Goal: Task Accomplishment & Management: Use online tool/utility

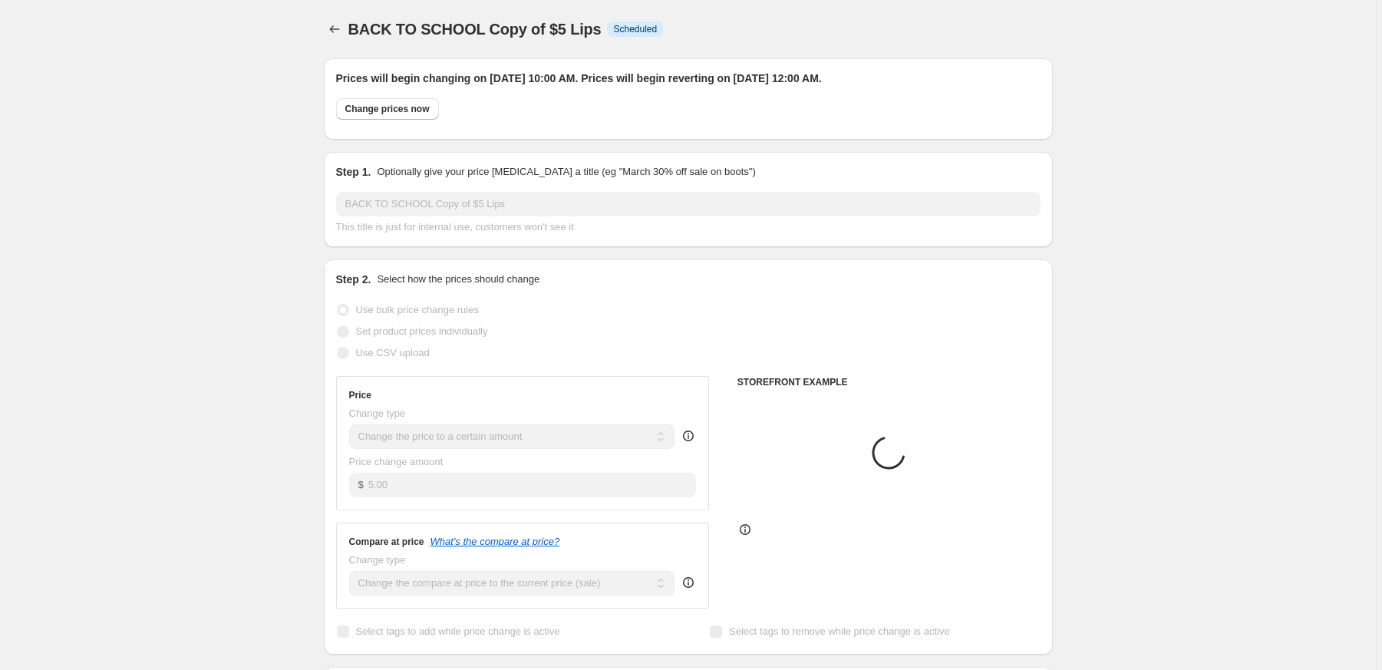
select select "collection"
select select "product"
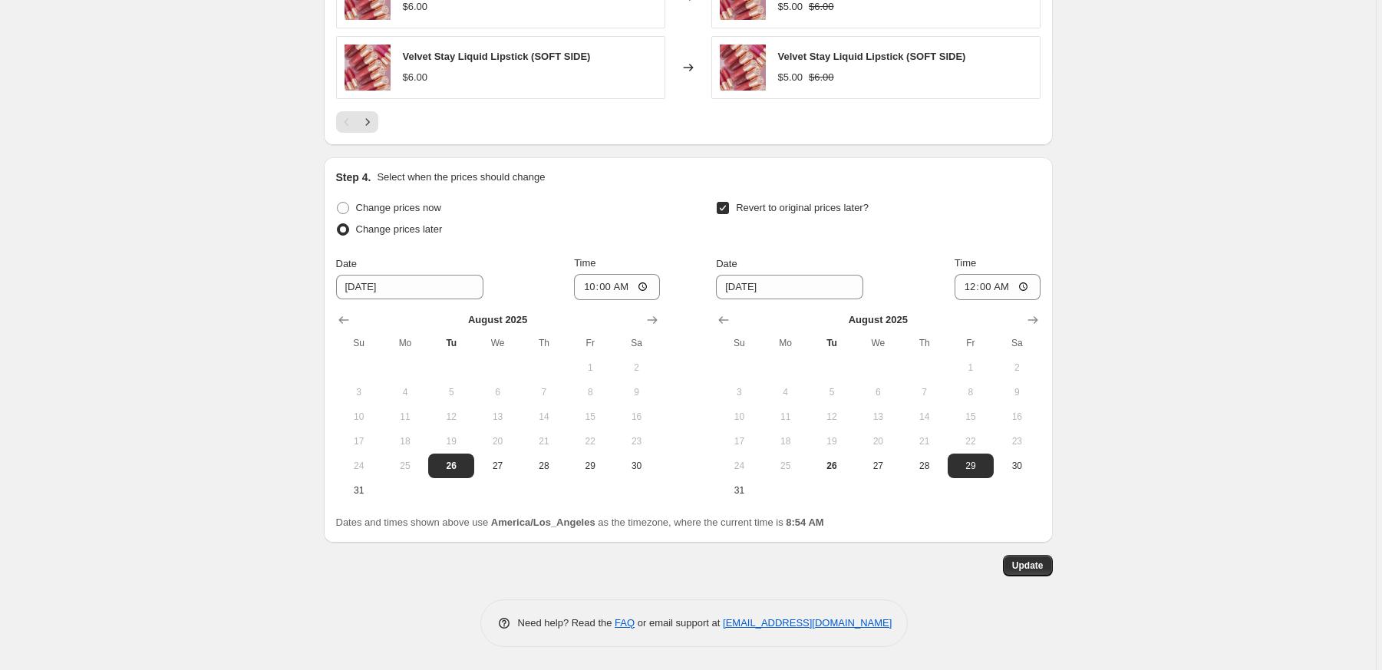
scroll to position [1378, 0]
drag, startPoint x: 3, startPoint y: 86, endPoint x: 614, endPoint y: 286, distance: 642.9
click at [615, 286] on input "10:00" at bounding box center [617, 287] width 86 height 26
click at [625, 289] on input "09:00" at bounding box center [617, 287] width 86 height 26
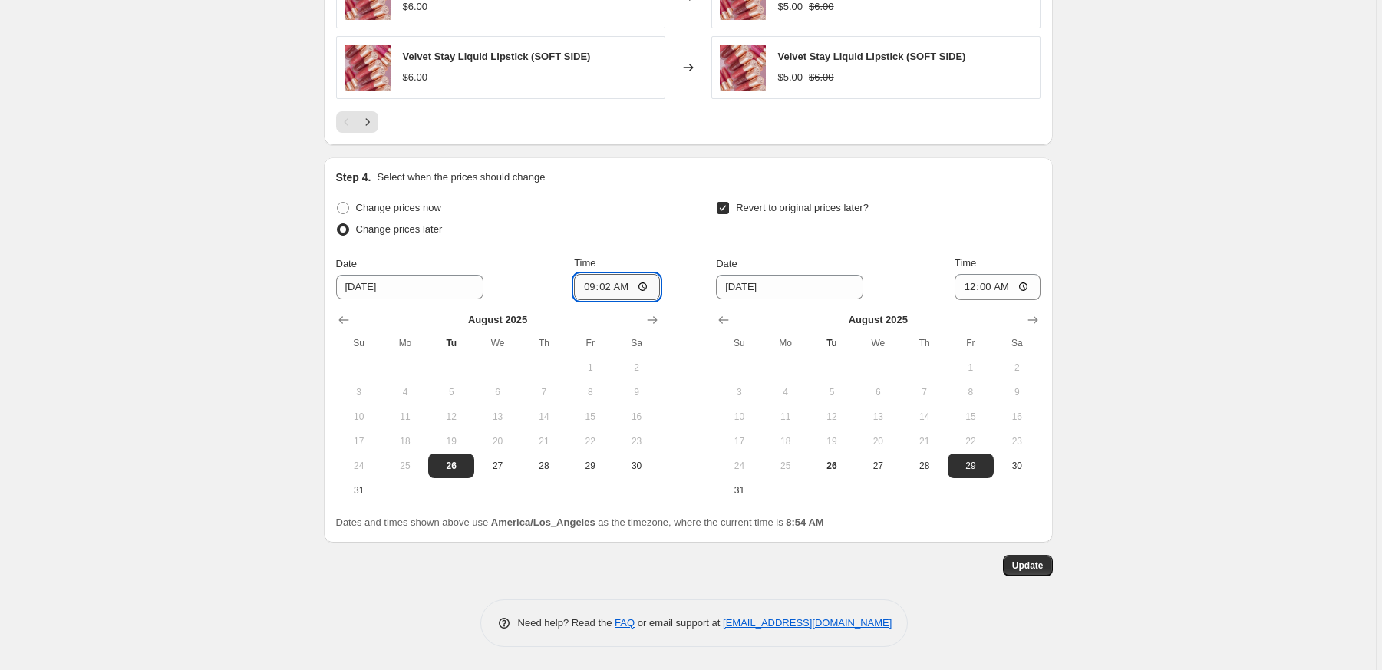
type input "09:20"
click at [1032, 567] on span "Update" at bounding box center [1027, 566] width 31 height 12
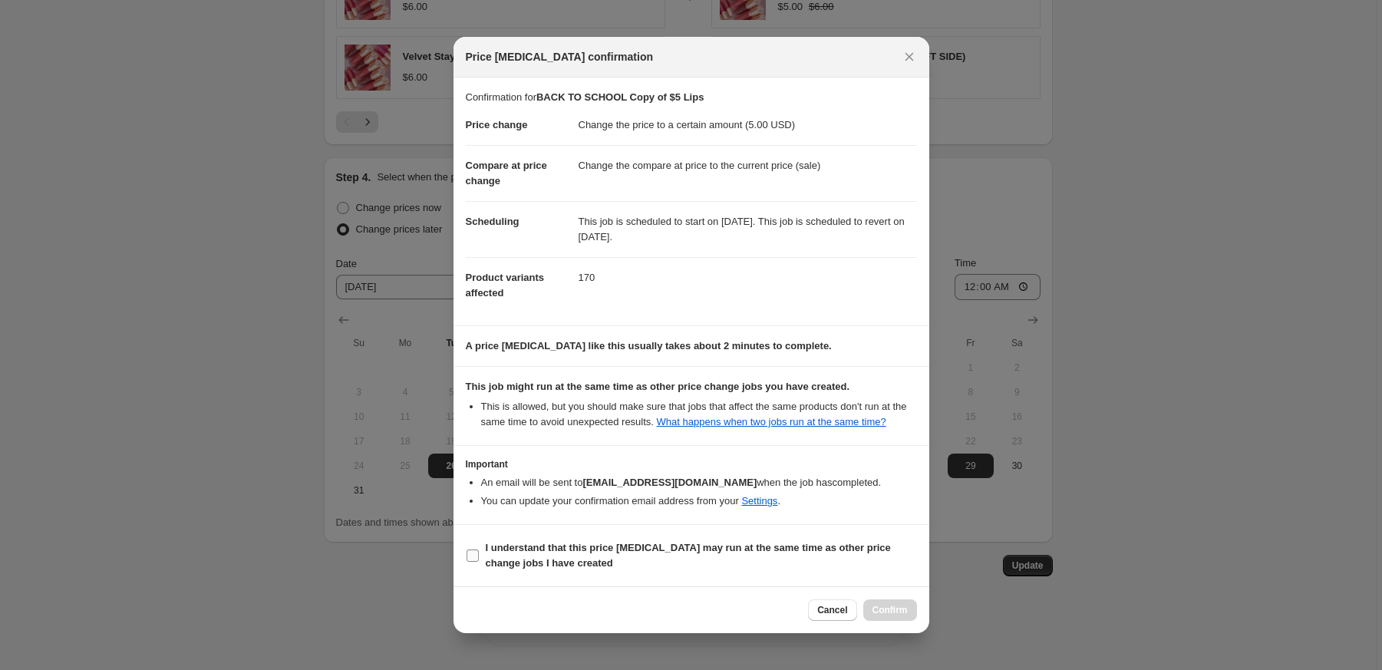
click at [476, 562] on input "I understand that this price change job may run at the same time as other price…" at bounding box center [473, 556] width 12 height 12
checkbox input "true"
click at [879, 616] on span "Confirm" at bounding box center [890, 610] width 35 height 12
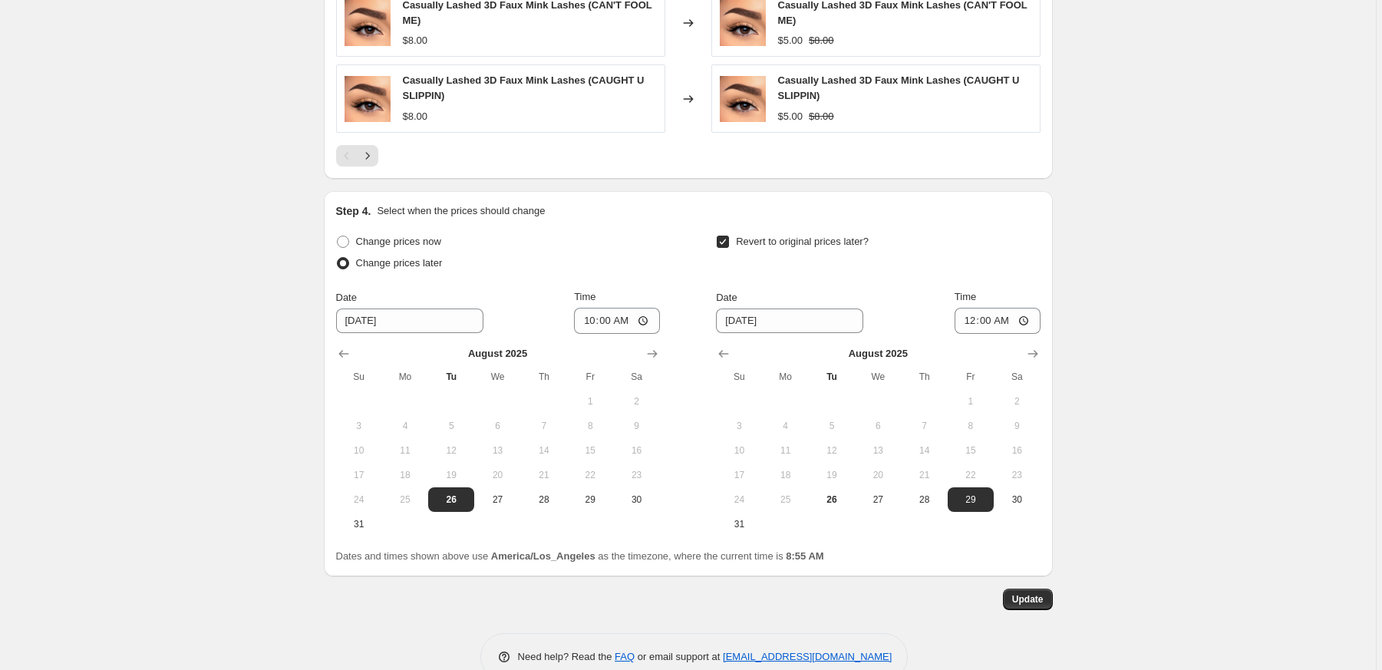
scroll to position [1136, 0]
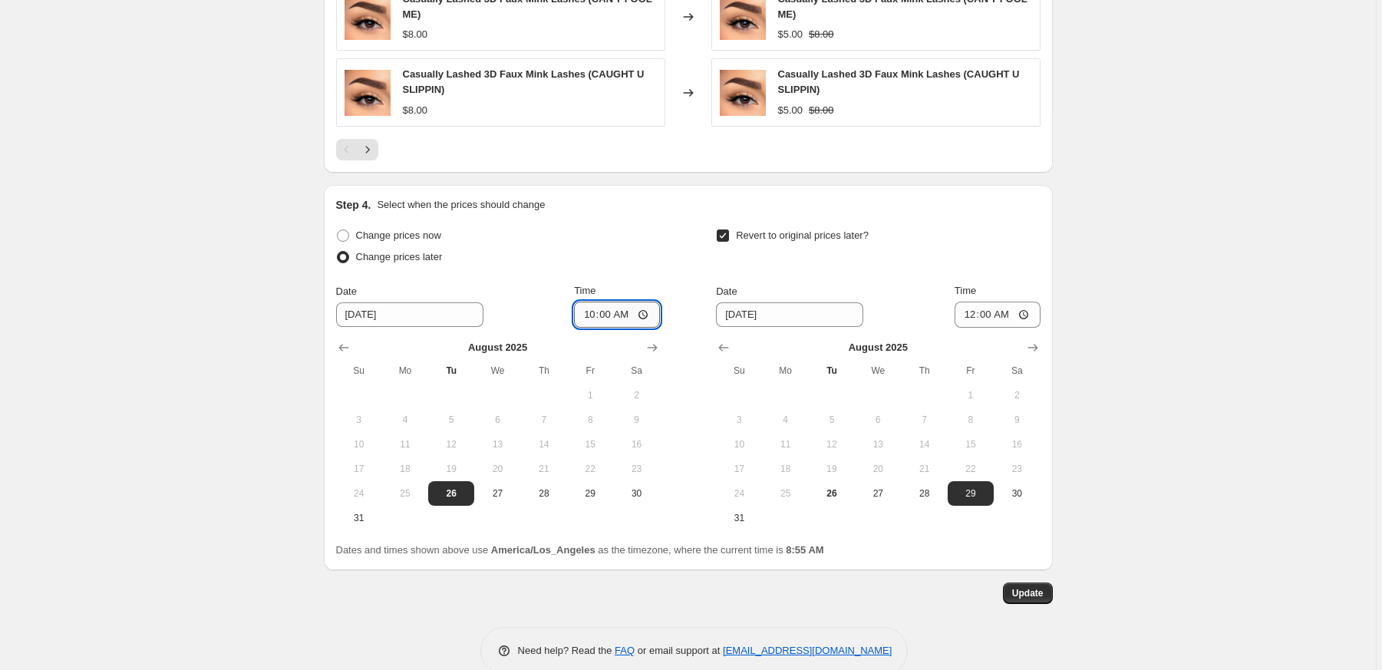
click at [612, 312] on input "10:00" at bounding box center [617, 315] width 86 height 26
click at [626, 314] on input "09:00" at bounding box center [617, 315] width 86 height 26
type input "09:20"
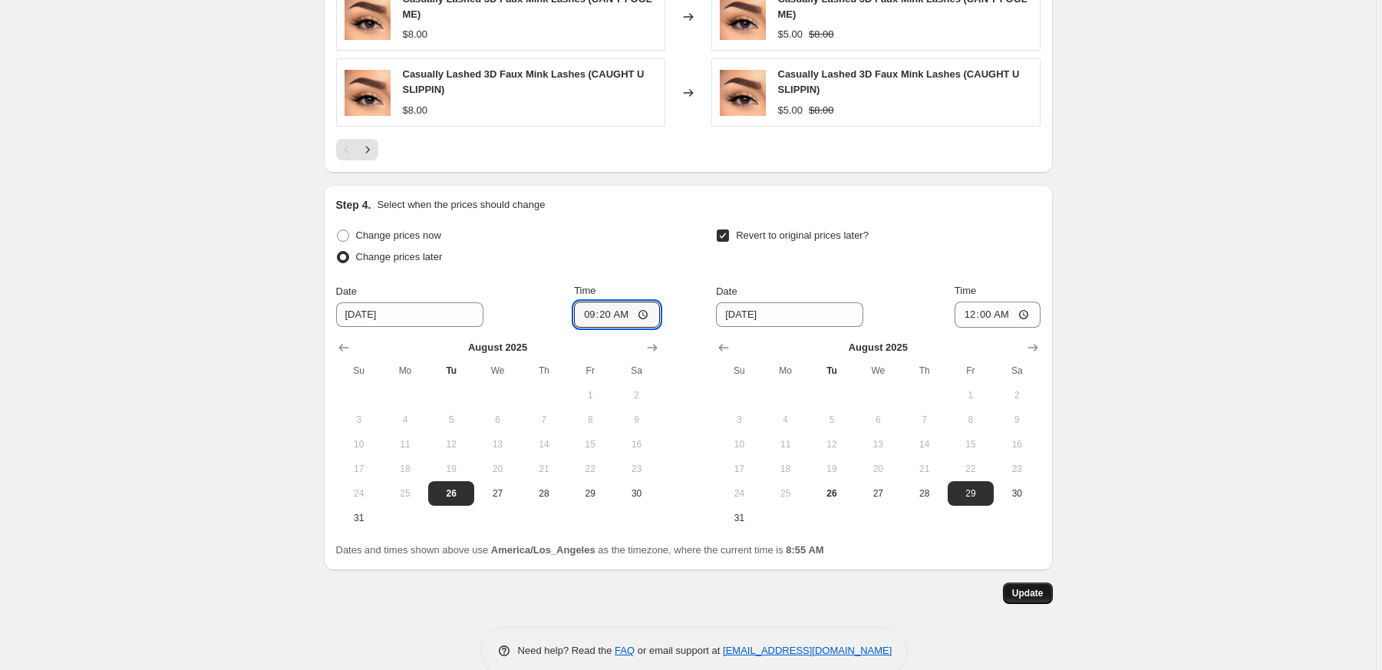
click at [1039, 599] on span "Update" at bounding box center [1027, 593] width 31 height 12
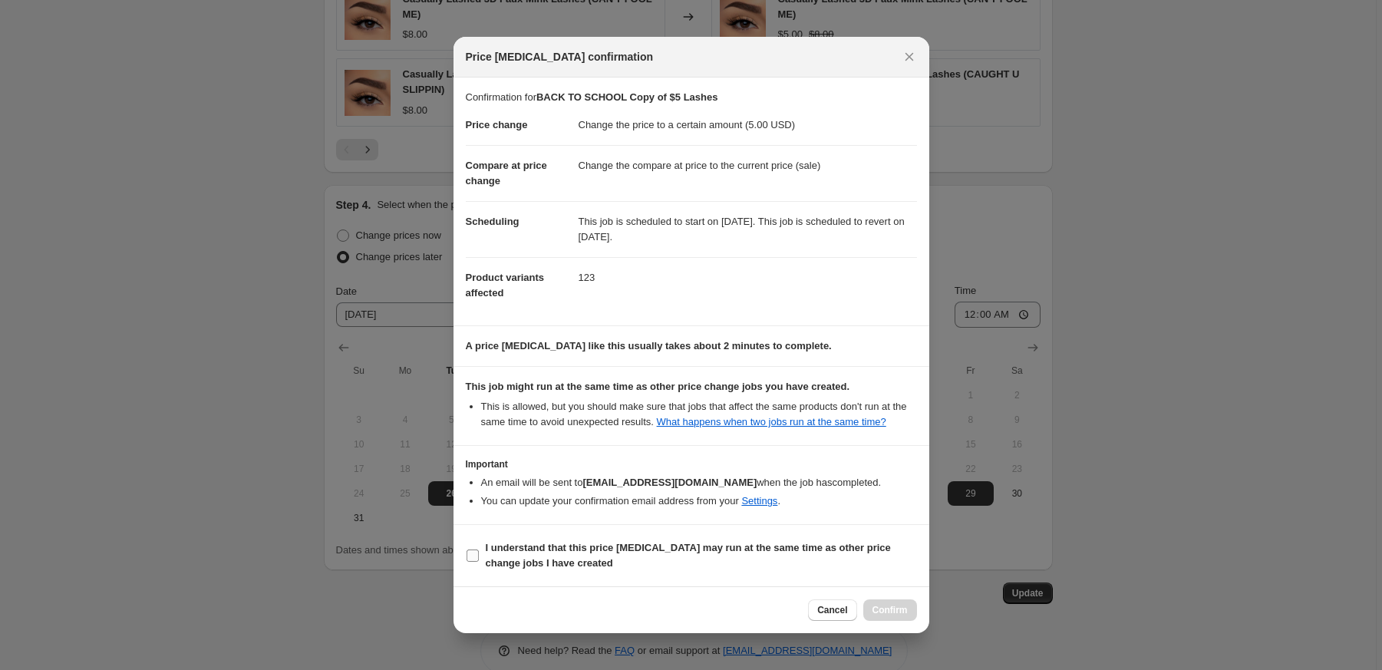
click at [475, 562] on input "I understand that this price change job may run at the same time as other price…" at bounding box center [473, 556] width 12 height 12
checkbox input "true"
click at [890, 616] on span "Confirm" at bounding box center [890, 610] width 35 height 12
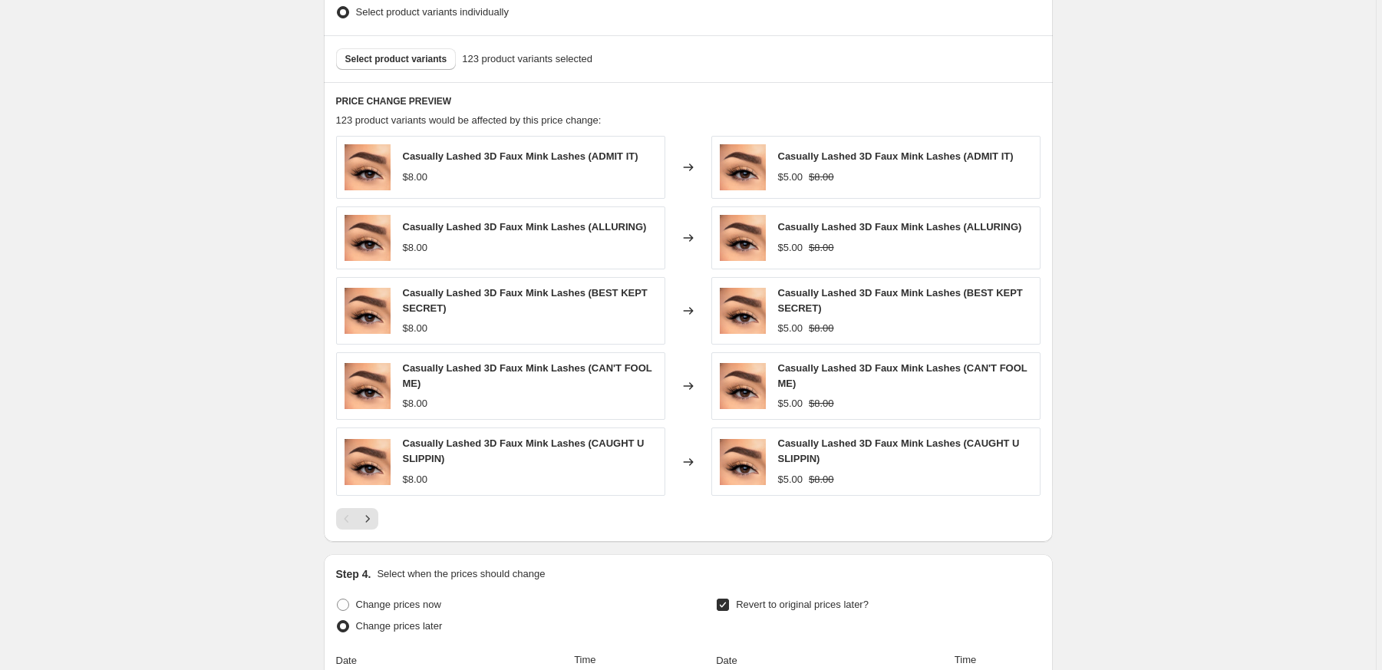
scroll to position [764, 0]
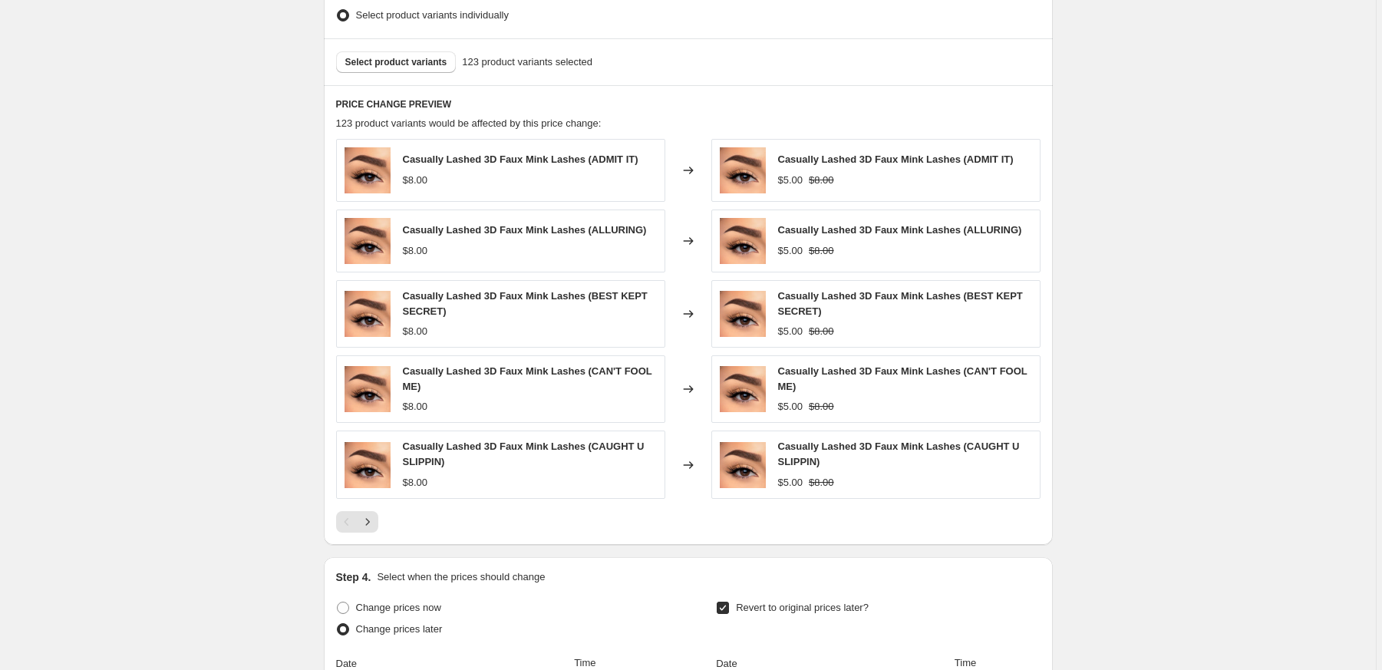
click at [371, 530] on button "Next" at bounding box center [367, 521] width 21 height 21
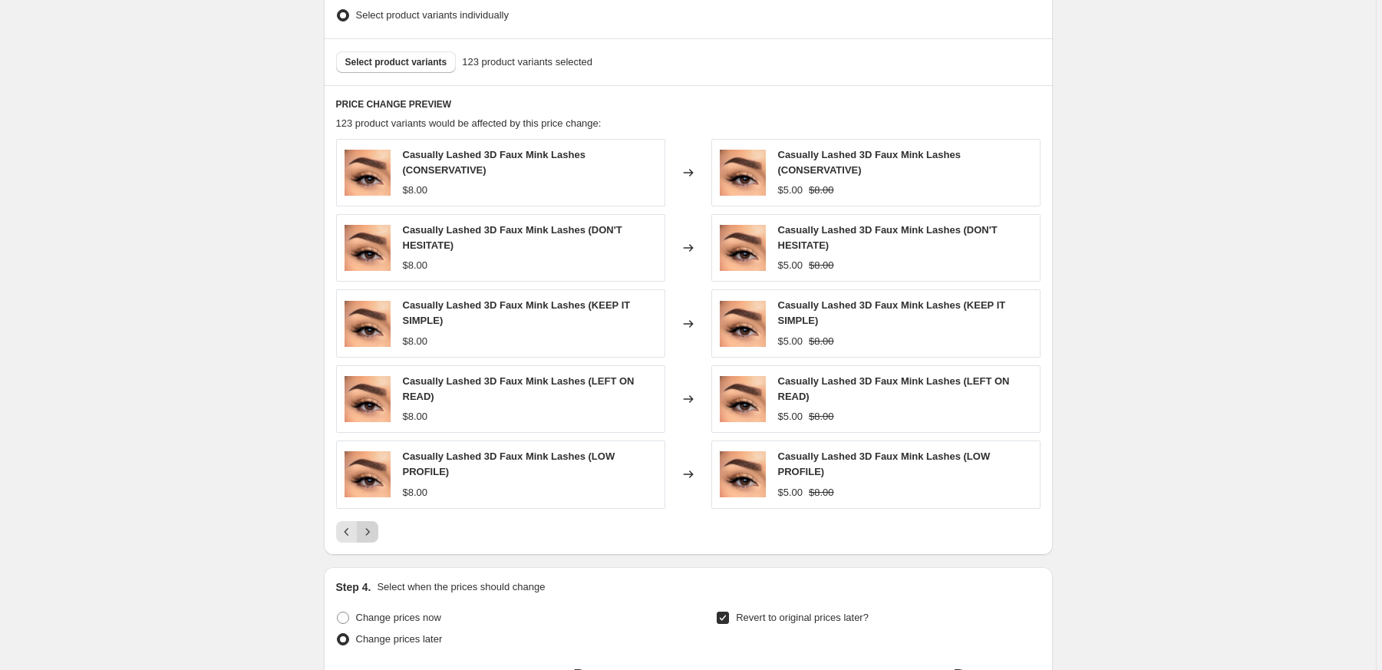
click at [371, 531] on icon "Next" at bounding box center [367, 531] width 15 height 15
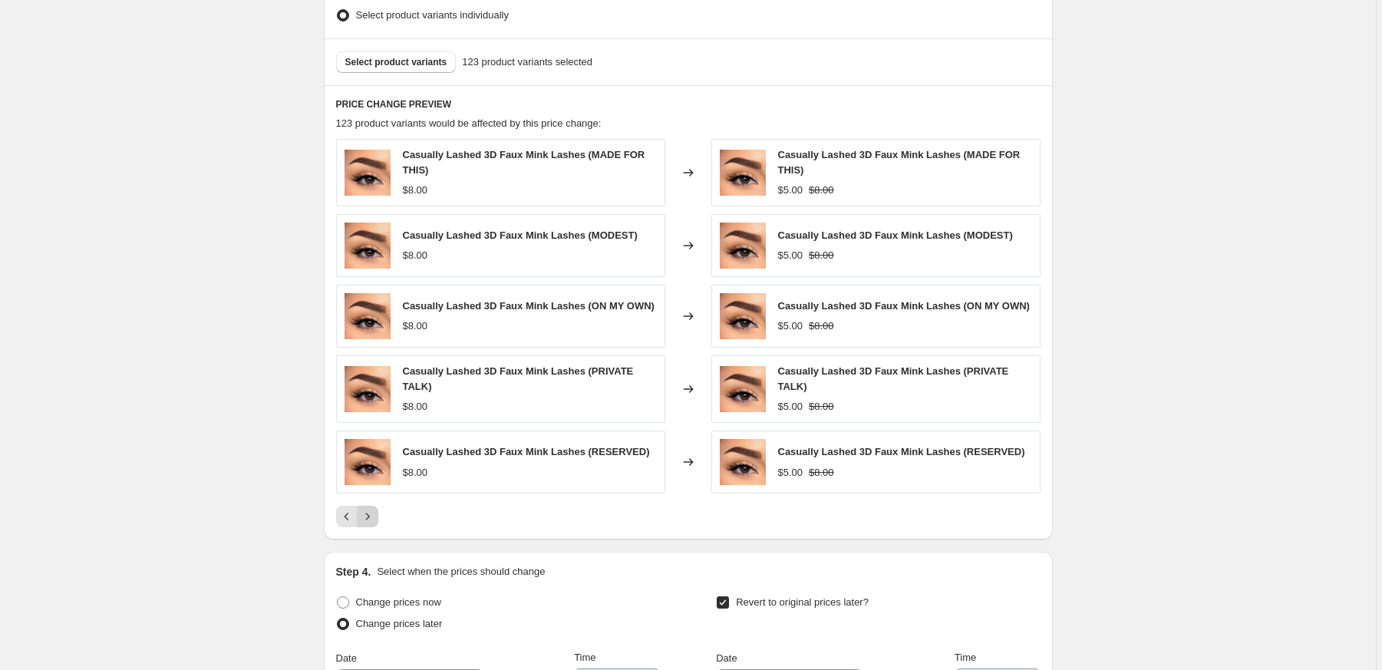
click at [371, 527] on button "Next" at bounding box center [367, 516] width 21 height 21
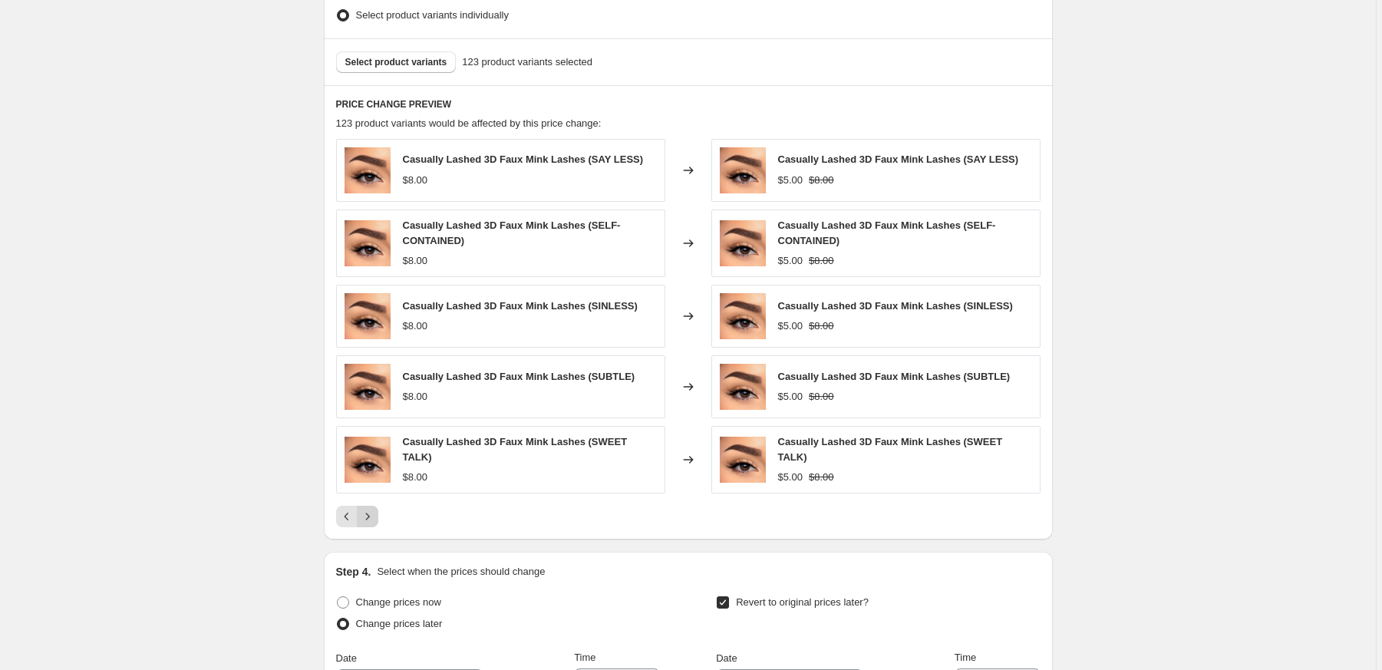
click at [371, 531] on div "PRICE CHANGE PREVIEW 123 product variants would be affected by this price chang…" at bounding box center [688, 312] width 729 height 454
click at [372, 524] on icon "Next" at bounding box center [367, 516] width 15 height 15
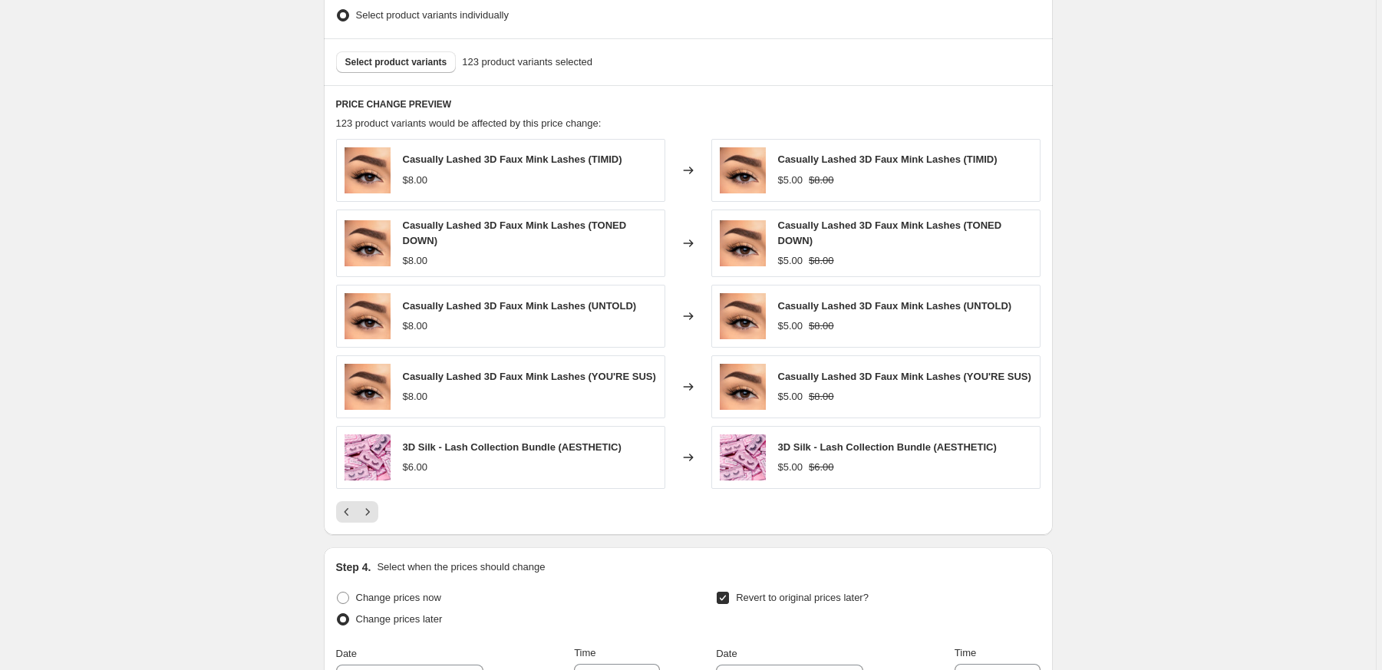
click at [372, 520] on icon "Next" at bounding box center [367, 511] width 15 height 15
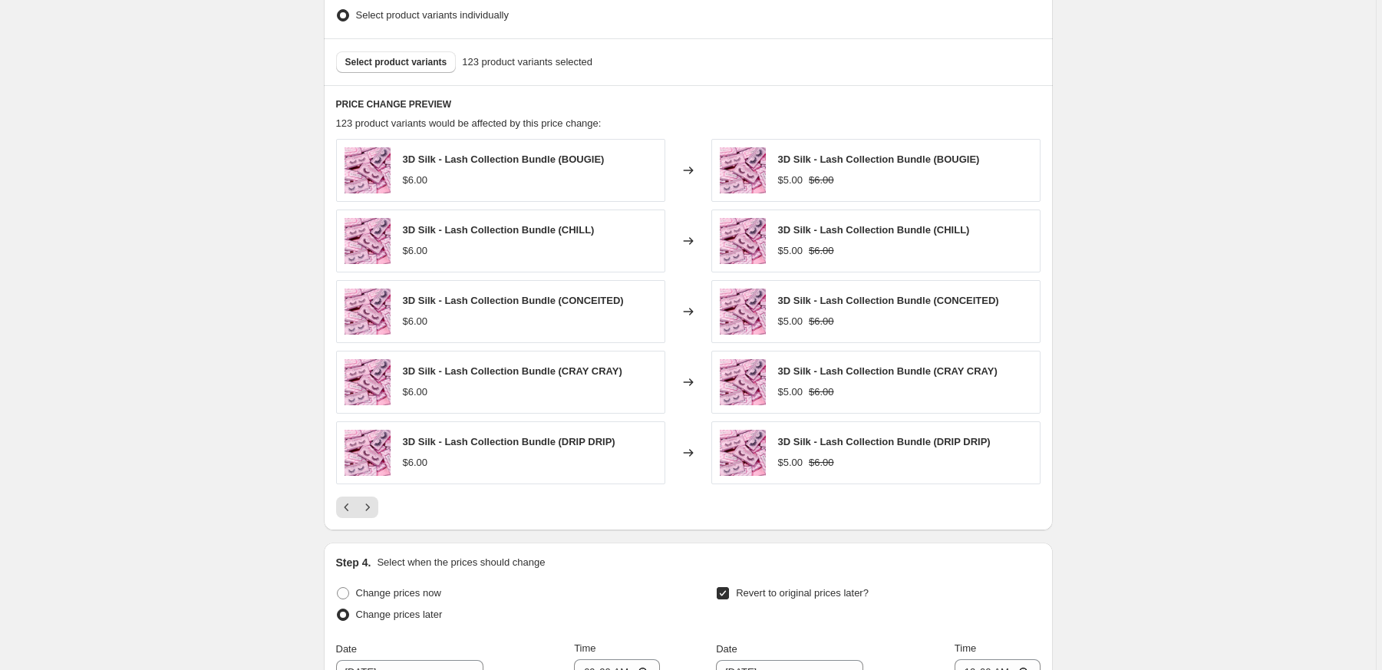
click at [372, 524] on div "PRICE CHANGE PREVIEW 123 product variants would be affected by this price chang…" at bounding box center [688, 307] width 729 height 444
click at [375, 507] on icon "Next" at bounding box center [367, 507] width 15 height 15
click at [375, 507] on button "Next" at bounding box center [367, 507] width 21 height 21
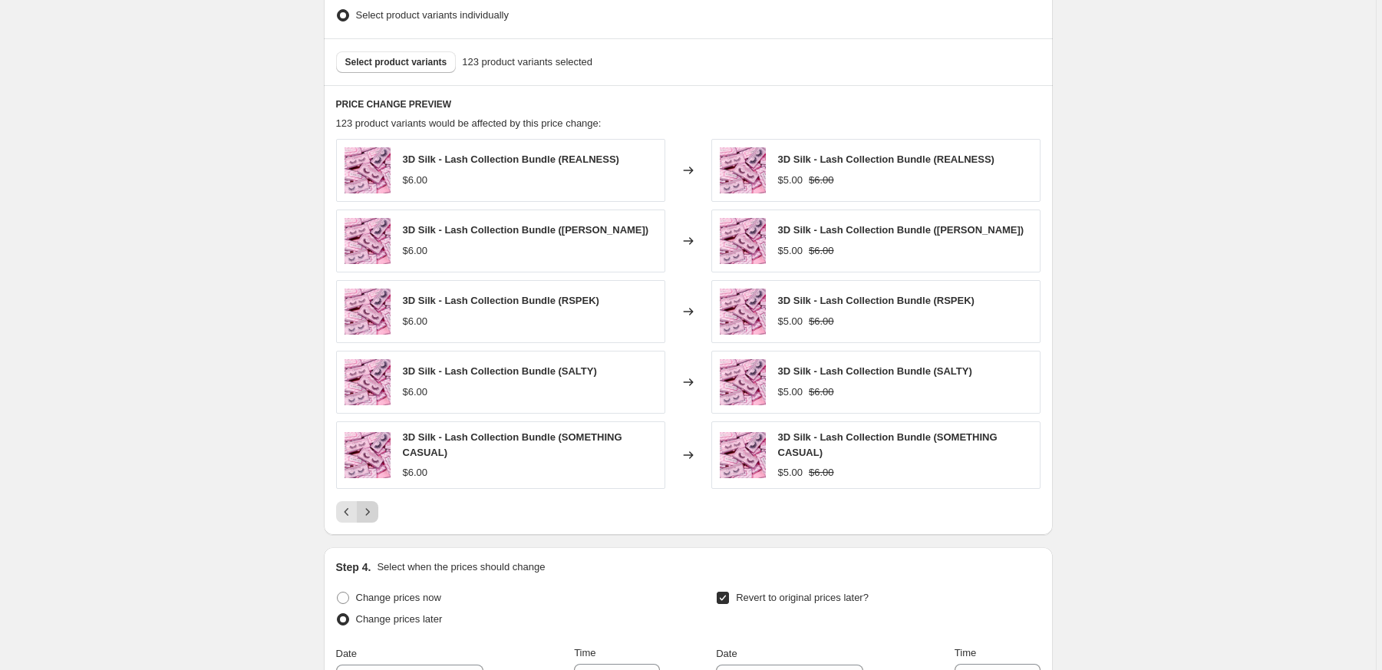
click at [375, 507] on icon "Next" at bounding box center [367, 511] width 15 height 15
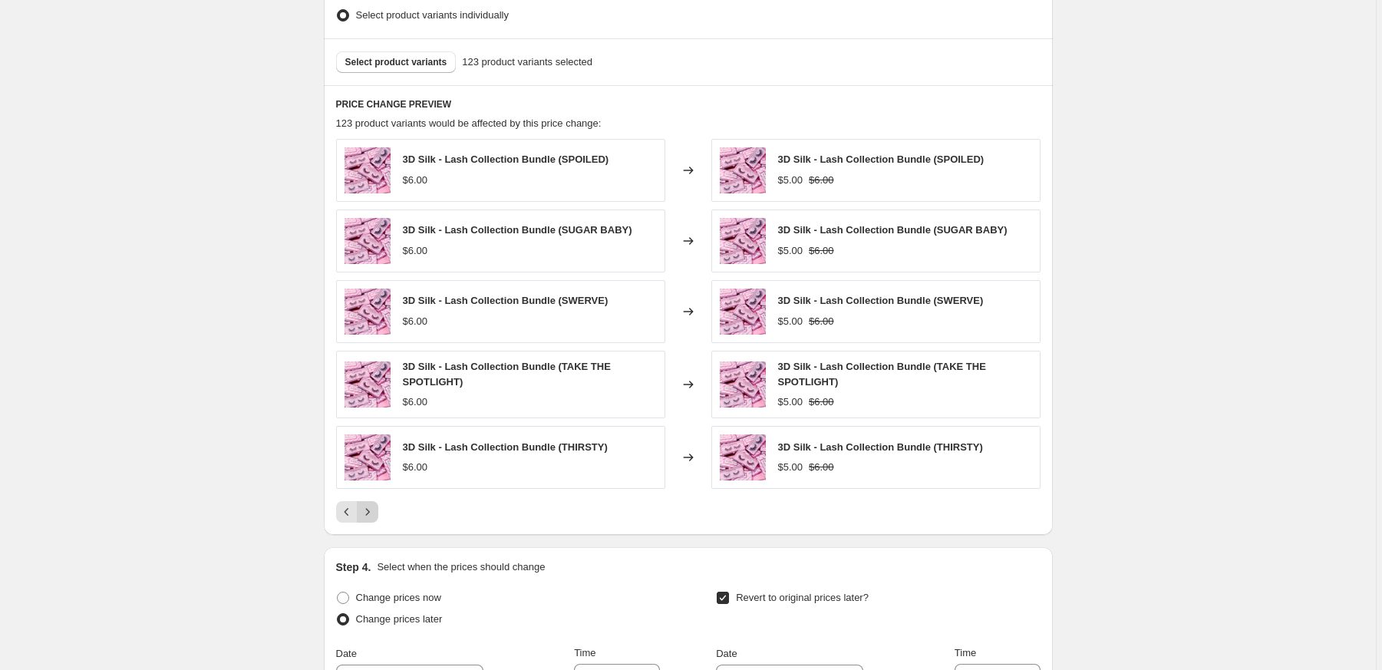
click at [375, 507] on icon "Next" at bounding box center [367, 511] width 15 height 15
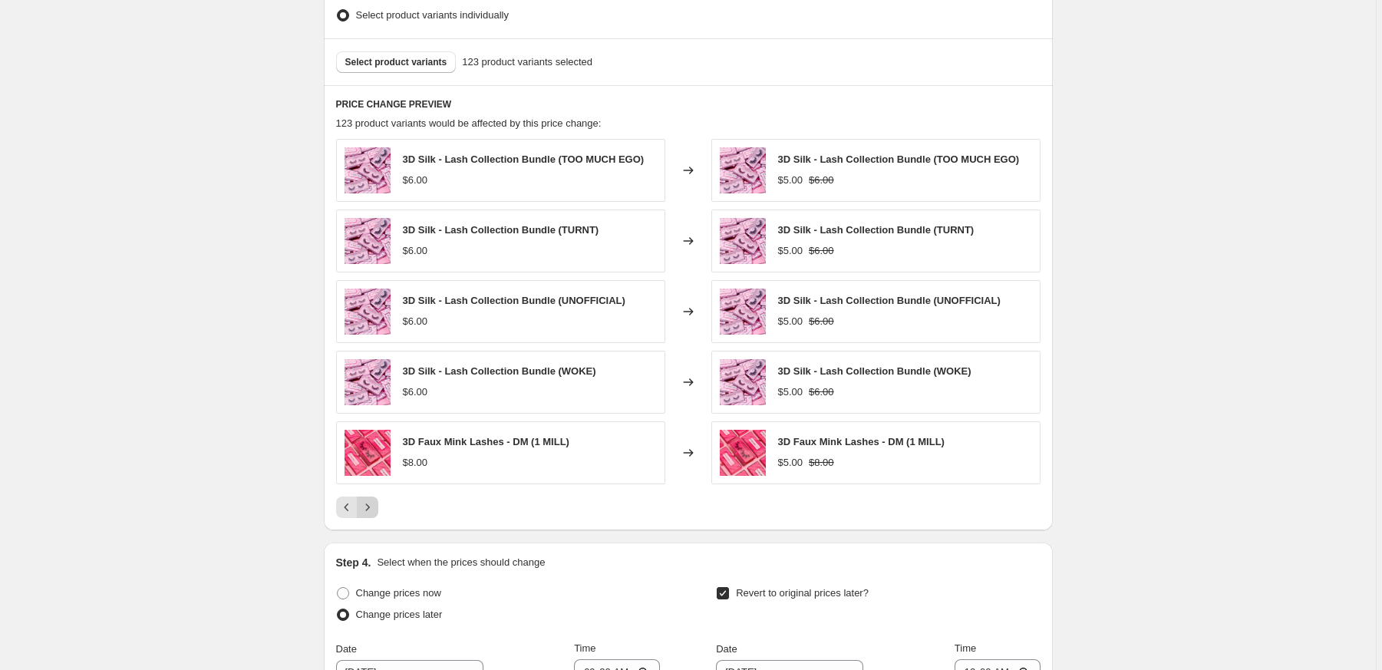
click at [375, 507] on icon "Next" at bounding box center [367, 507] width 15 height 15
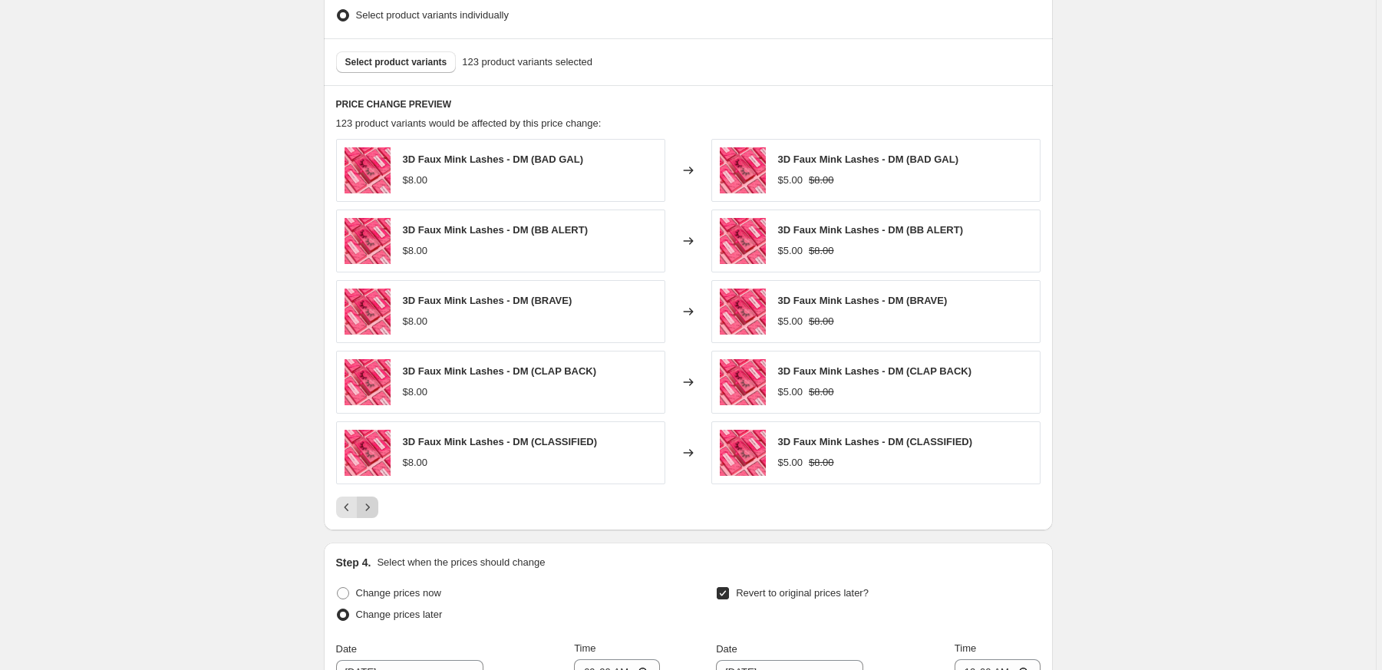
click at [375, 507] on icon "Next" at bounding box center [367, 507] width 15 height 15
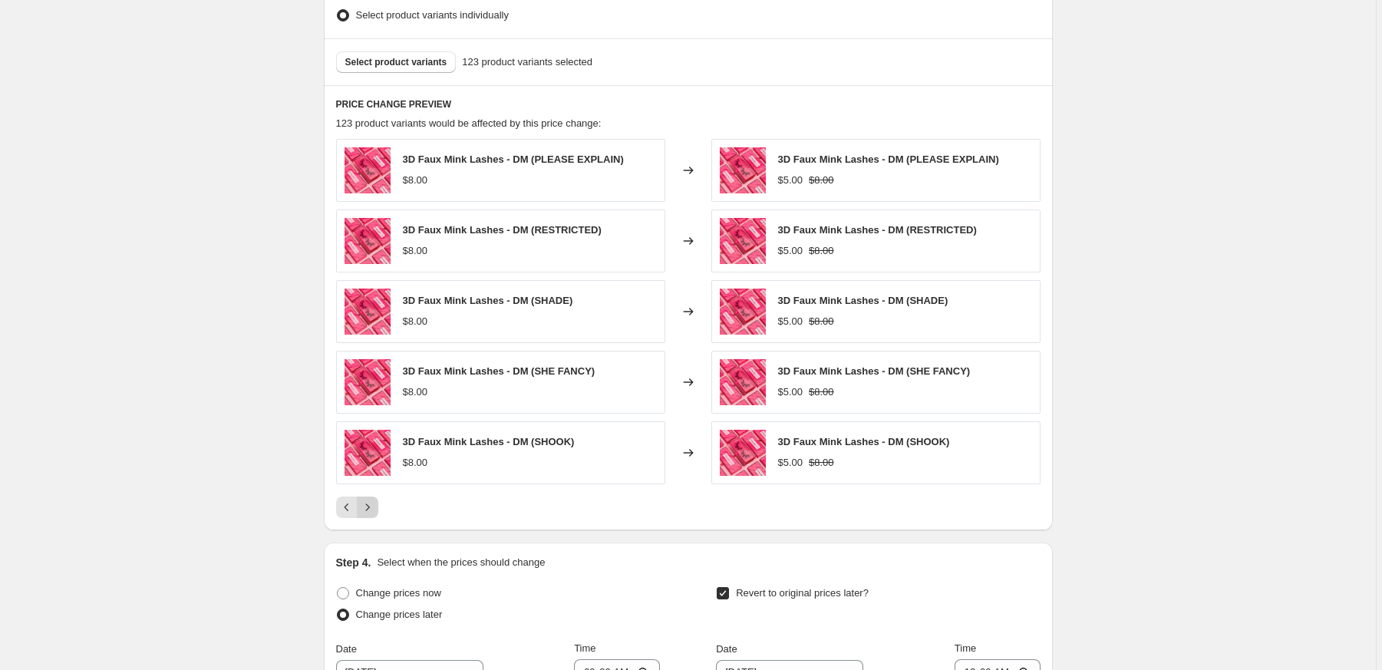
click at [375, 507] on icon "Next" at bounding box center [367, 507] width 15 height 15
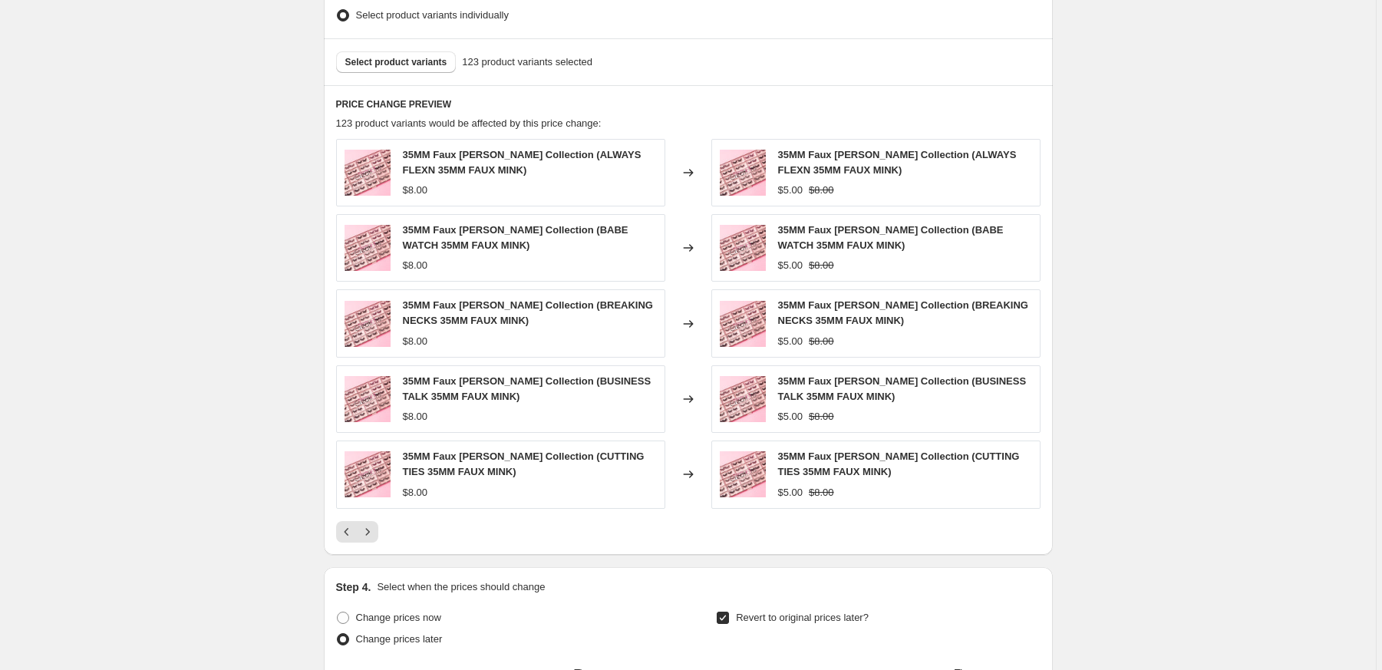
click at [375, 507] on div "35MM Faux Mink - Lash Collection (CUTTING TIES 35MM FAUX MINK) $8.00" at bounding box center [500, 475] width 329 height 68
click at [375, 537] on icon "Next" at bounding box center [367, 531] width 15 height 15
click at [369, 533] on icon "Next" at bounding box center [367, 531] width 4 height 7
click at [370, 534] on icon "Next" at bounding box center [367, 531] width 15 height 15
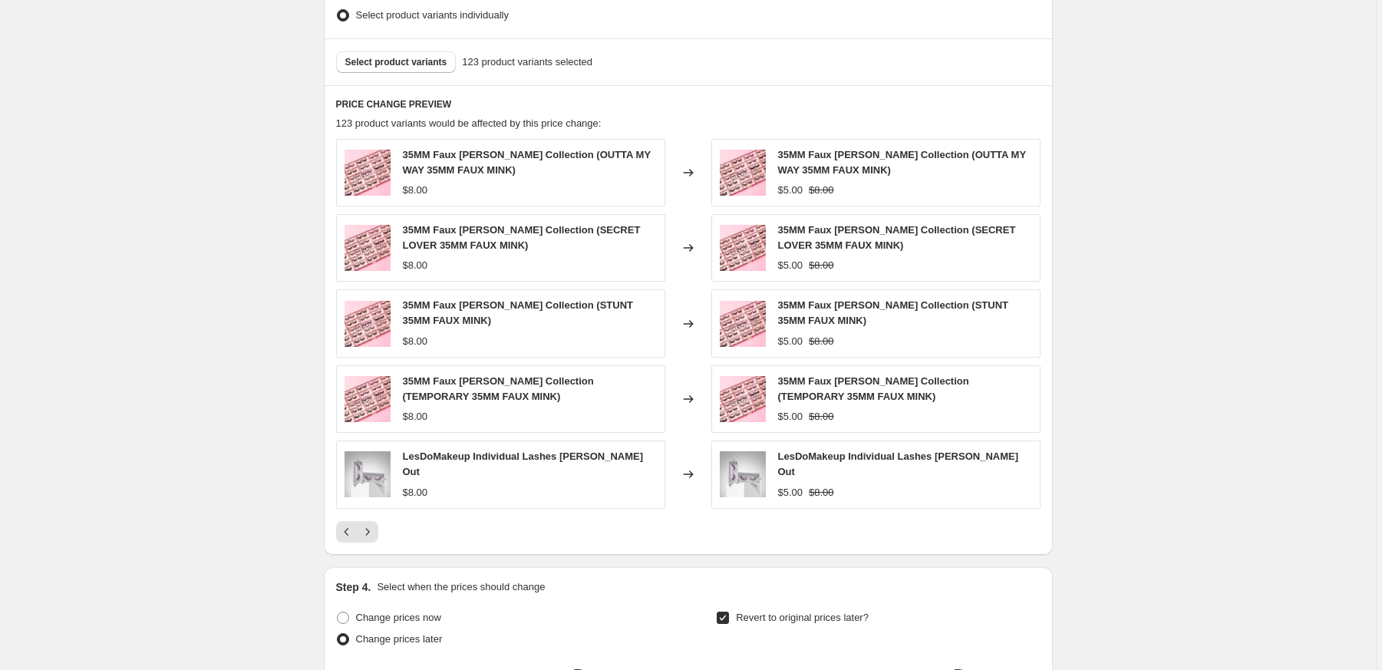
click at [370, 534] on icon "Next" at bounding box center [367, 531] width 15 height 15
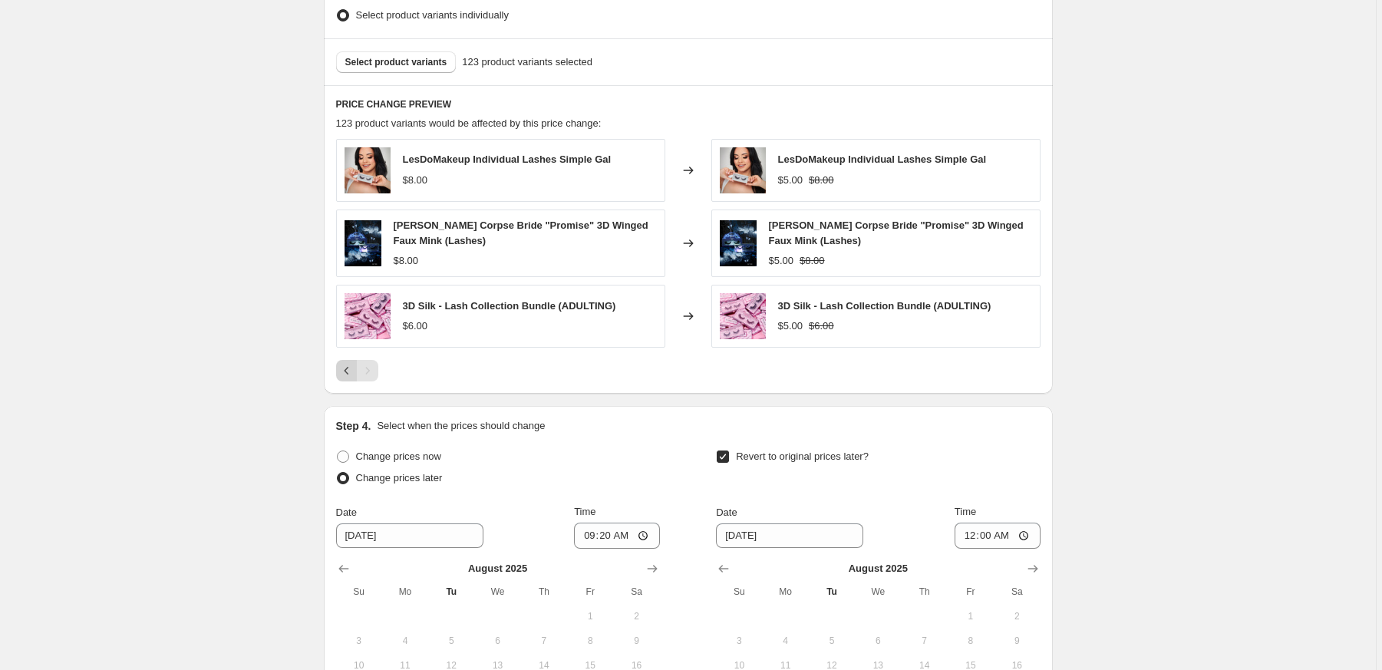
click at [353, 371] on icon "Previous" at bounding box center [346, 370] width 15 height 15
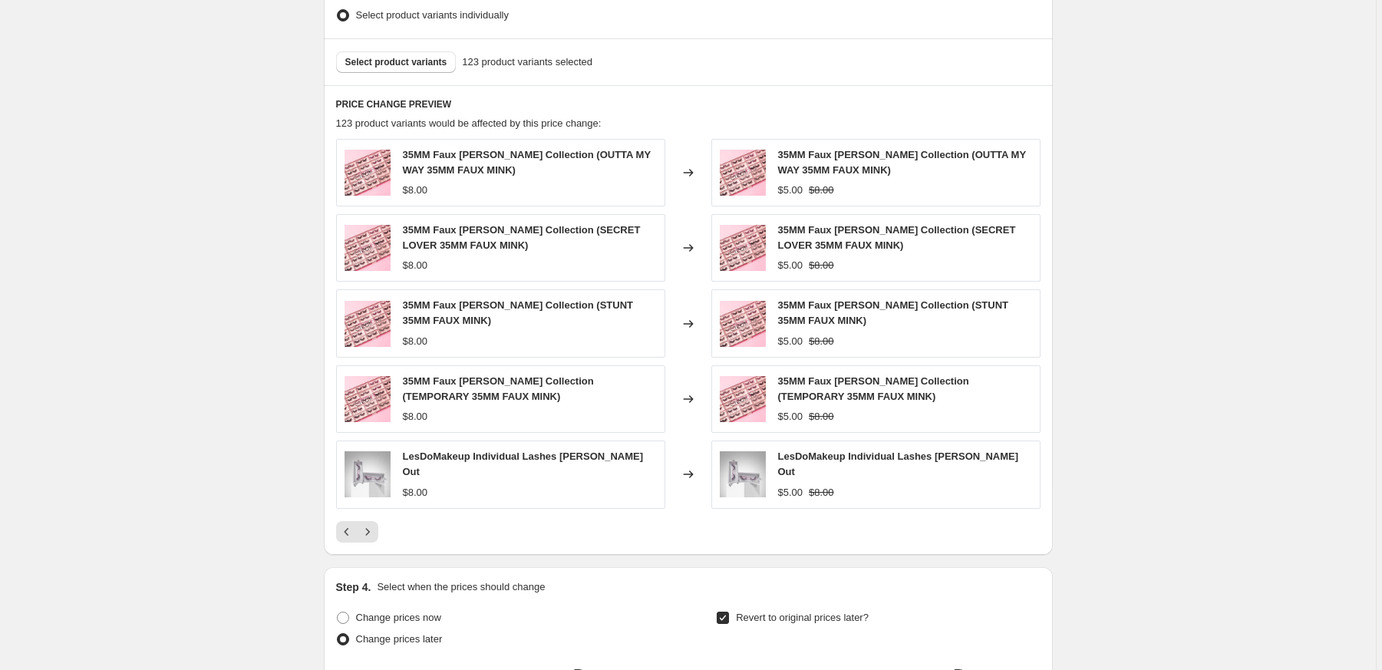
click at [373, 525] on icon "Next" at bounding box center [367, 531] width 15 height 15
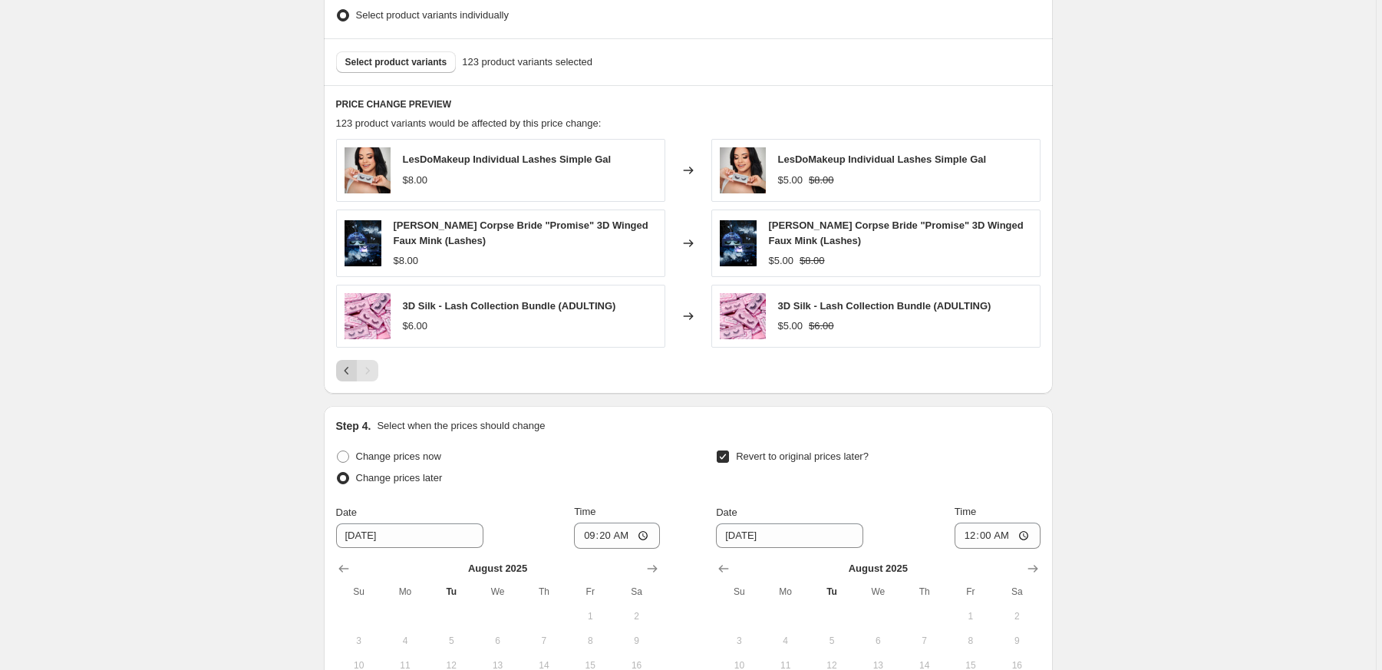
click at [351, 372] on icon "Previous" at bounding box center [346, 370] width 15 height 15
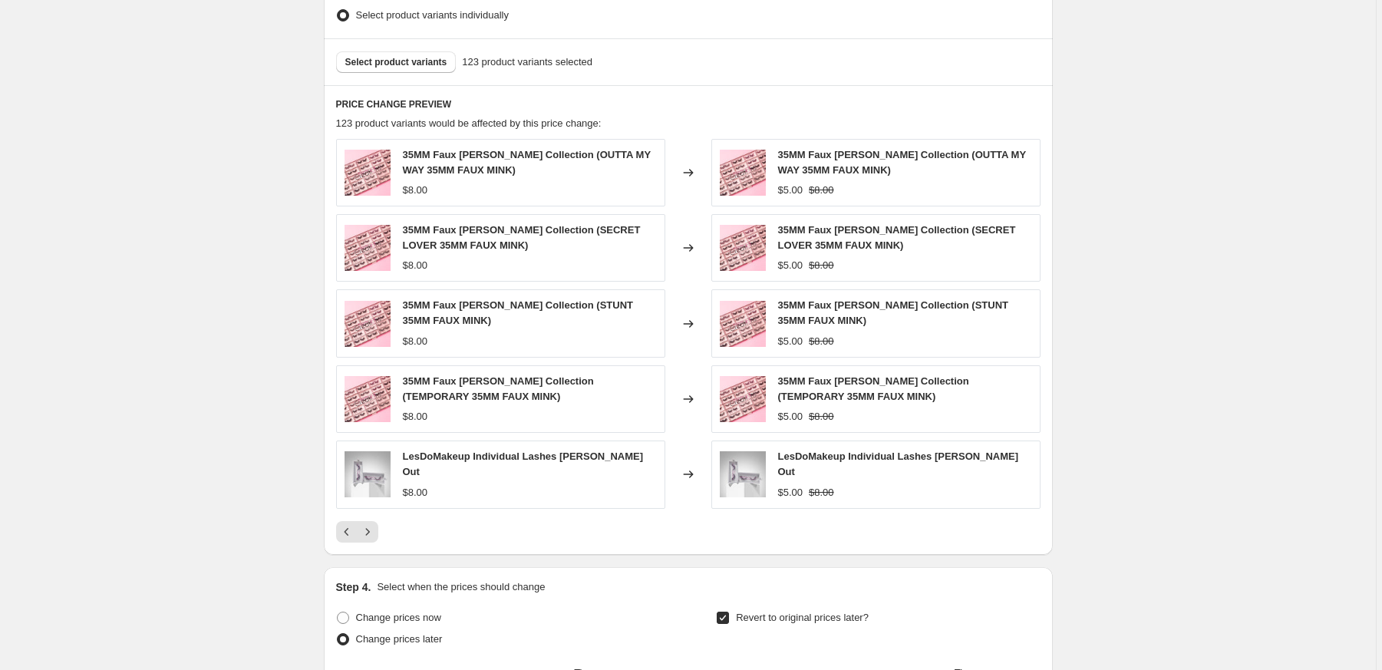
click at [352, 521] on button "Previous" at bounding box center [346, 531] width 21 height 21
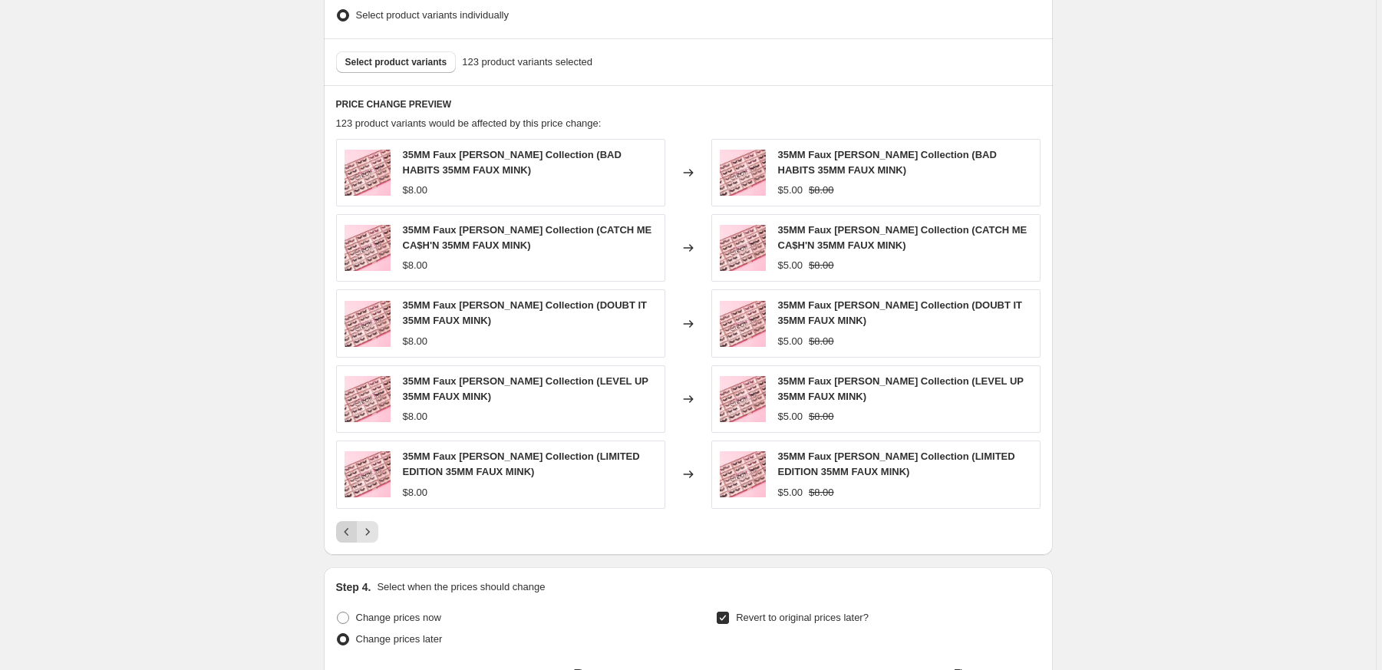
click at [347, 525] on icon "Previous" at bounding box center [346, 531] width 15 height 15
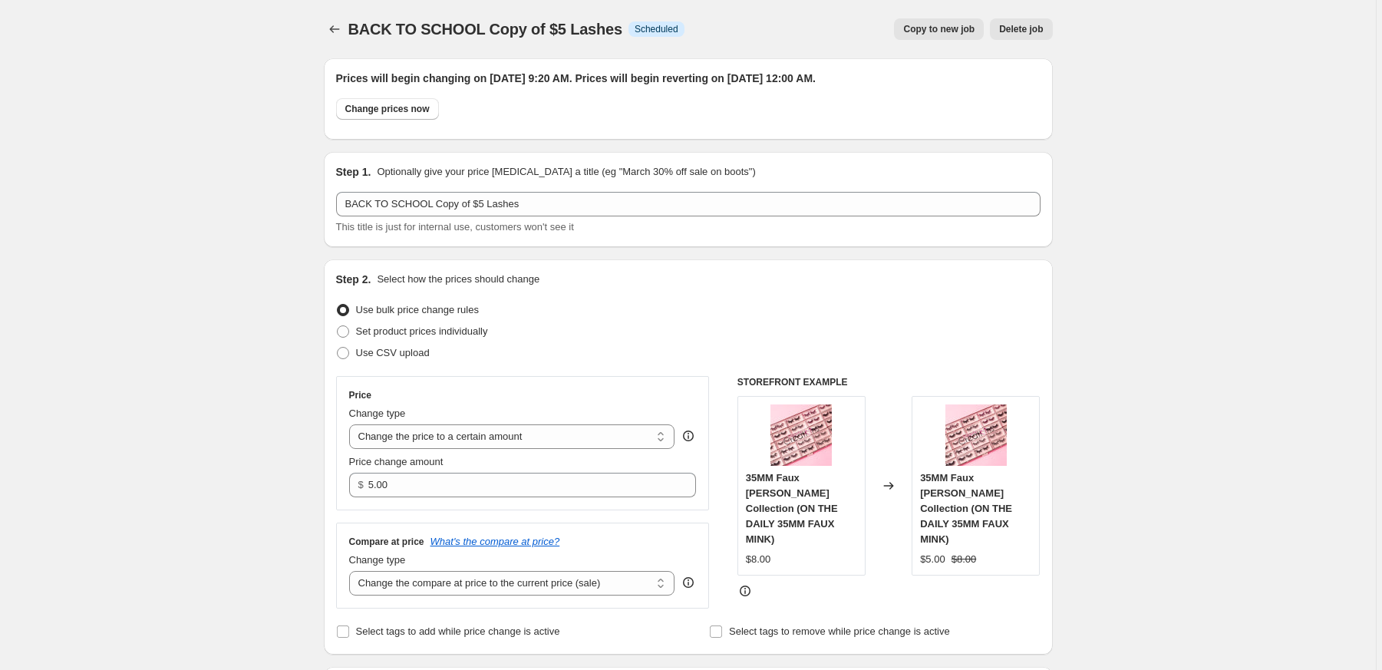
scroll to position [0, 0]
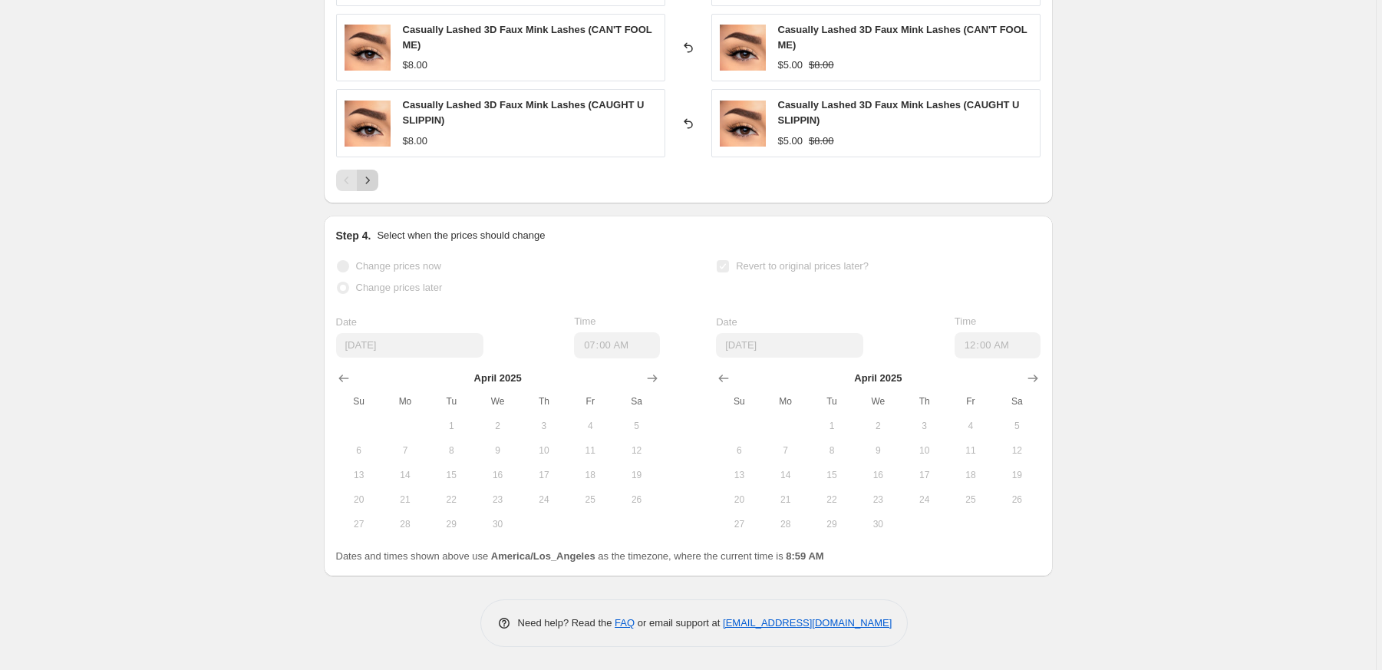
click at [378, 183] on button "Next" at bounding box center [367, 180] width 21 height 21
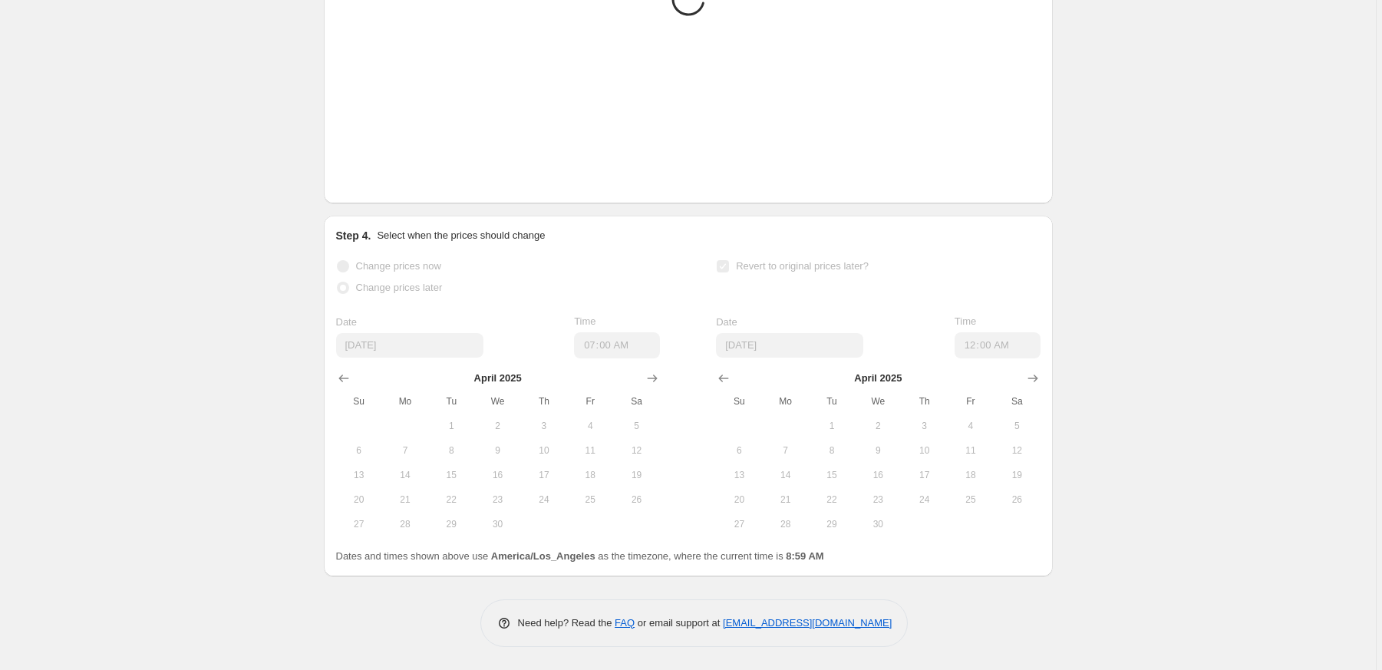
scroll to position [1100, 0]
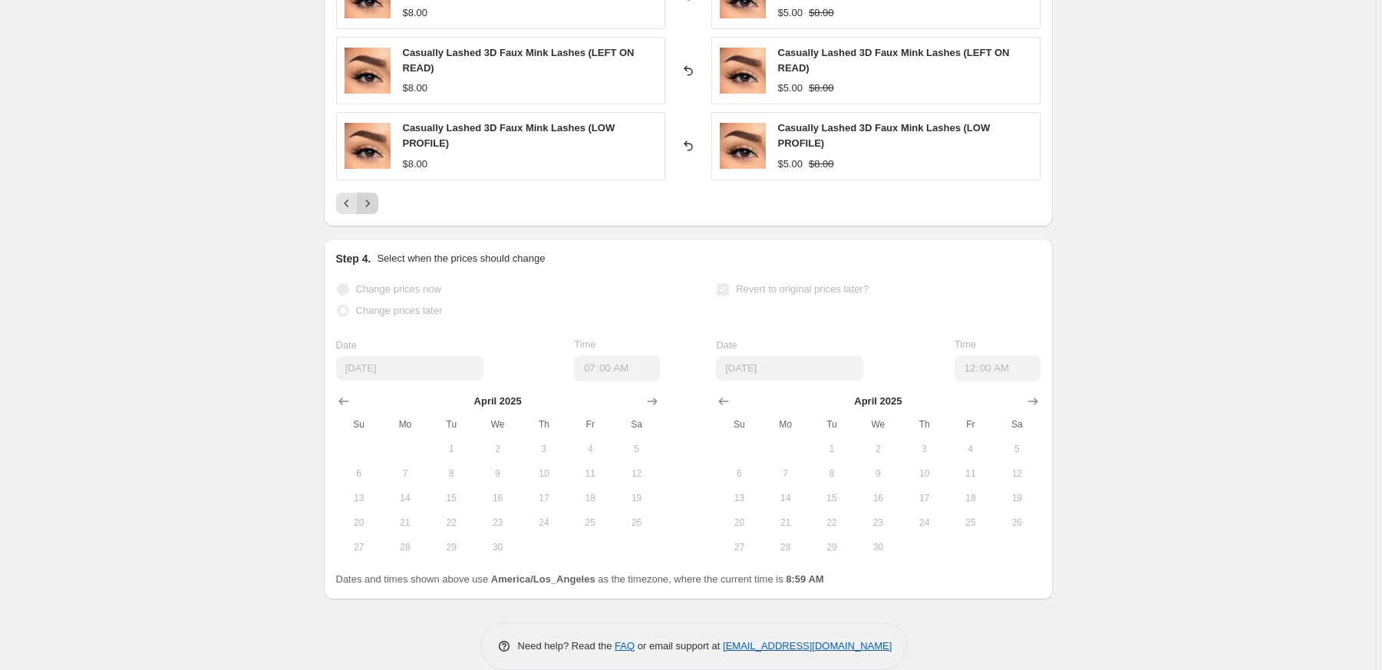
click at [371, 208] on icon "Next" at bounding box center [367, 203] width 15 height 15
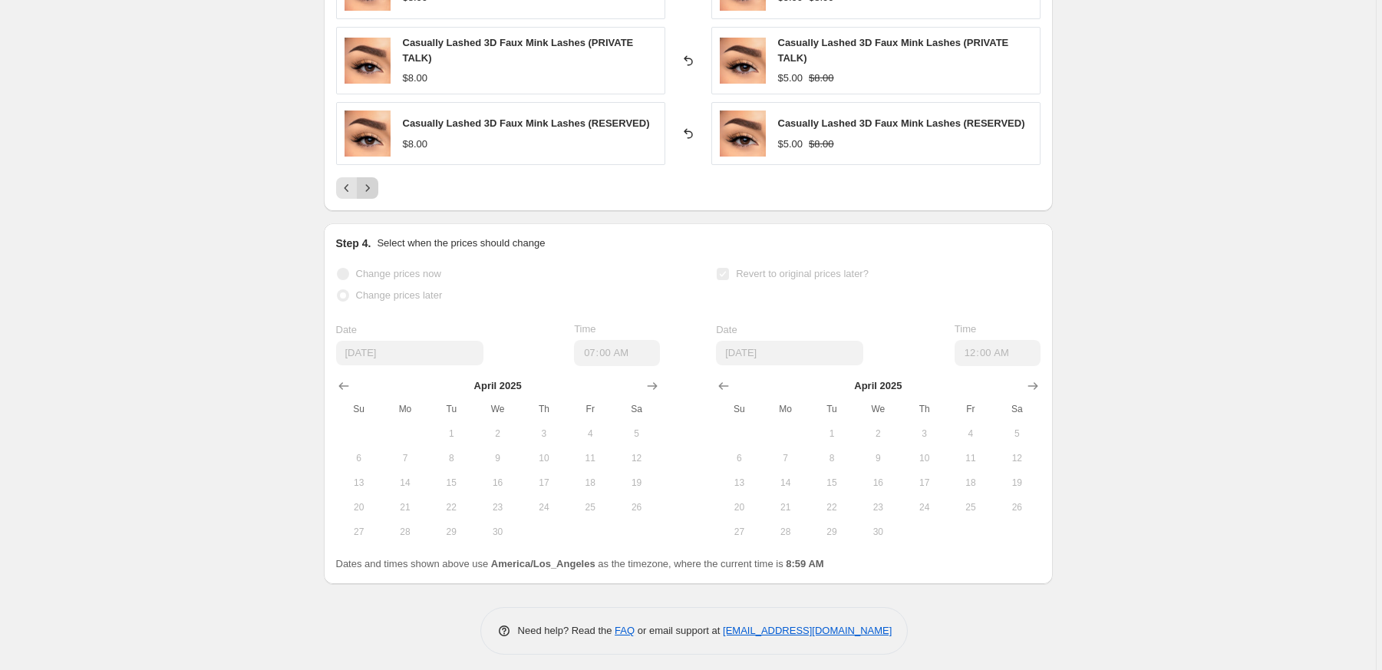
drag, startPoint x: 375, startPoint y: 204, endPoint x: 374, endPoint y: 194, distance: 10.1
click at [374, 192] on icon "Next" at bounding box center [367, 187] width 15 height 15
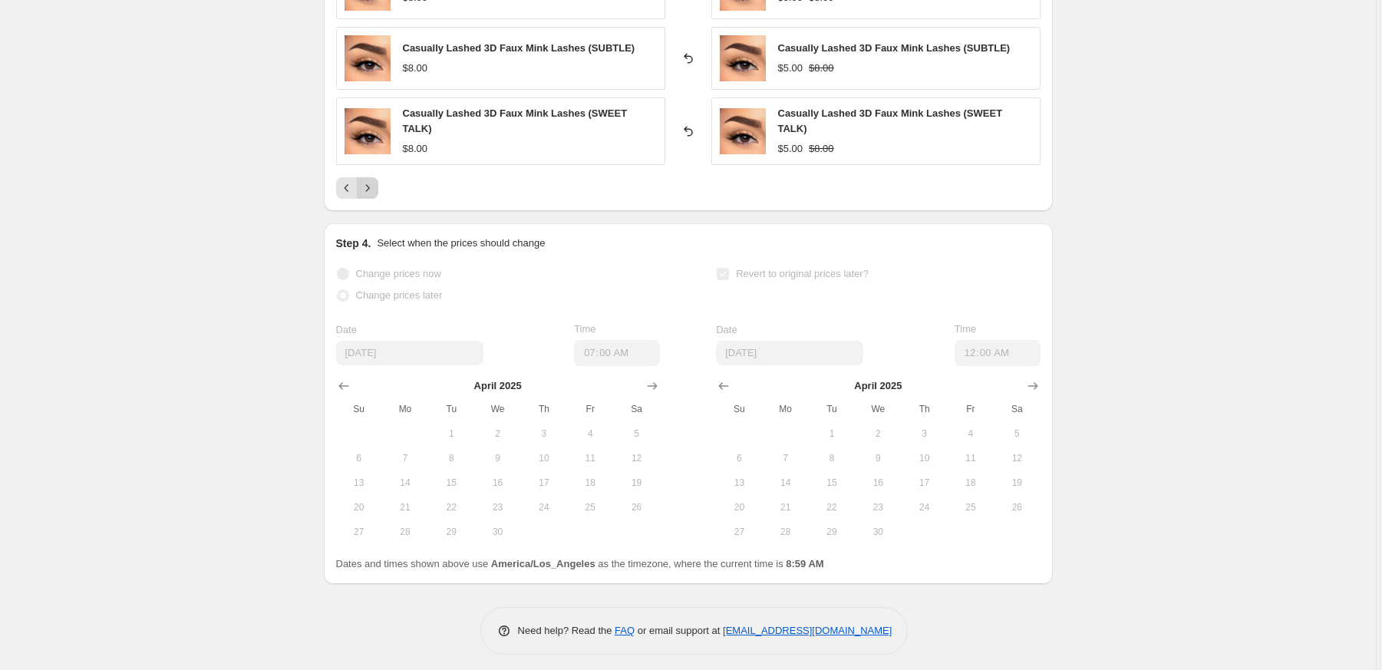
click at [375, 190] on icon "Next" at bounding box center [367, 187] width 15 height 15
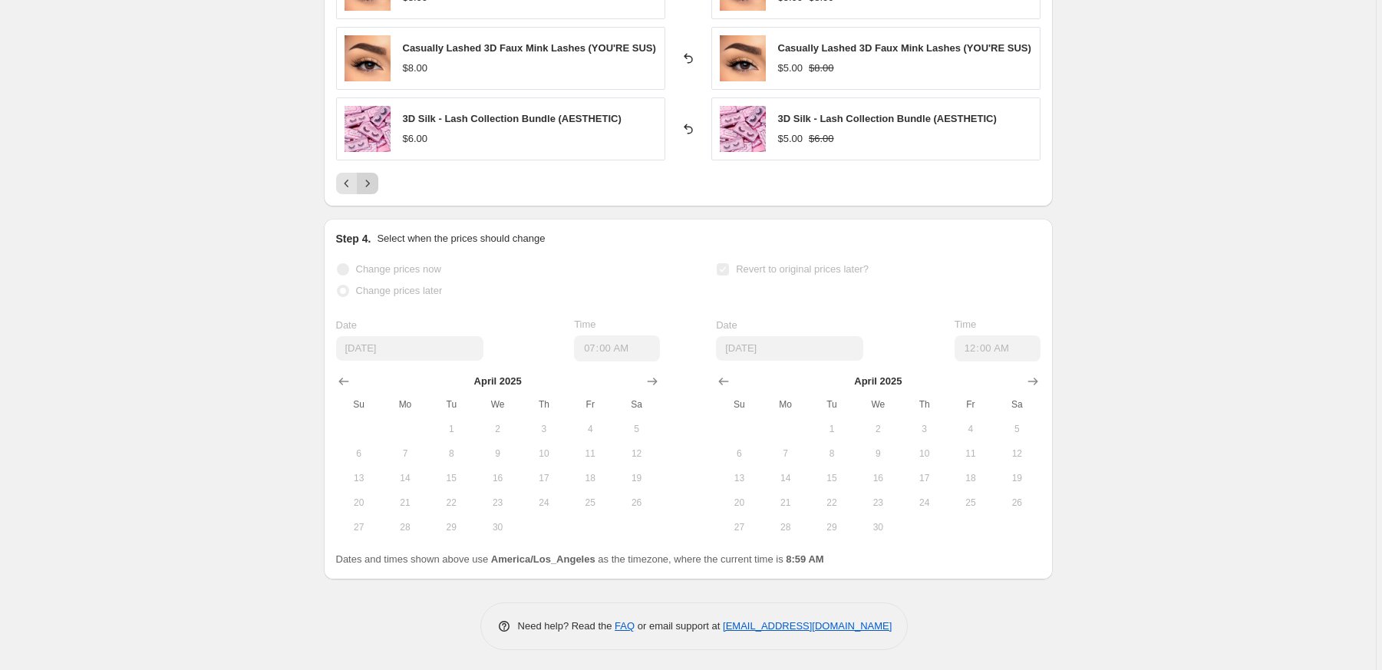
click at [375, 190] on icon "Next" at bounding box center [367, 183] width 15 height 15
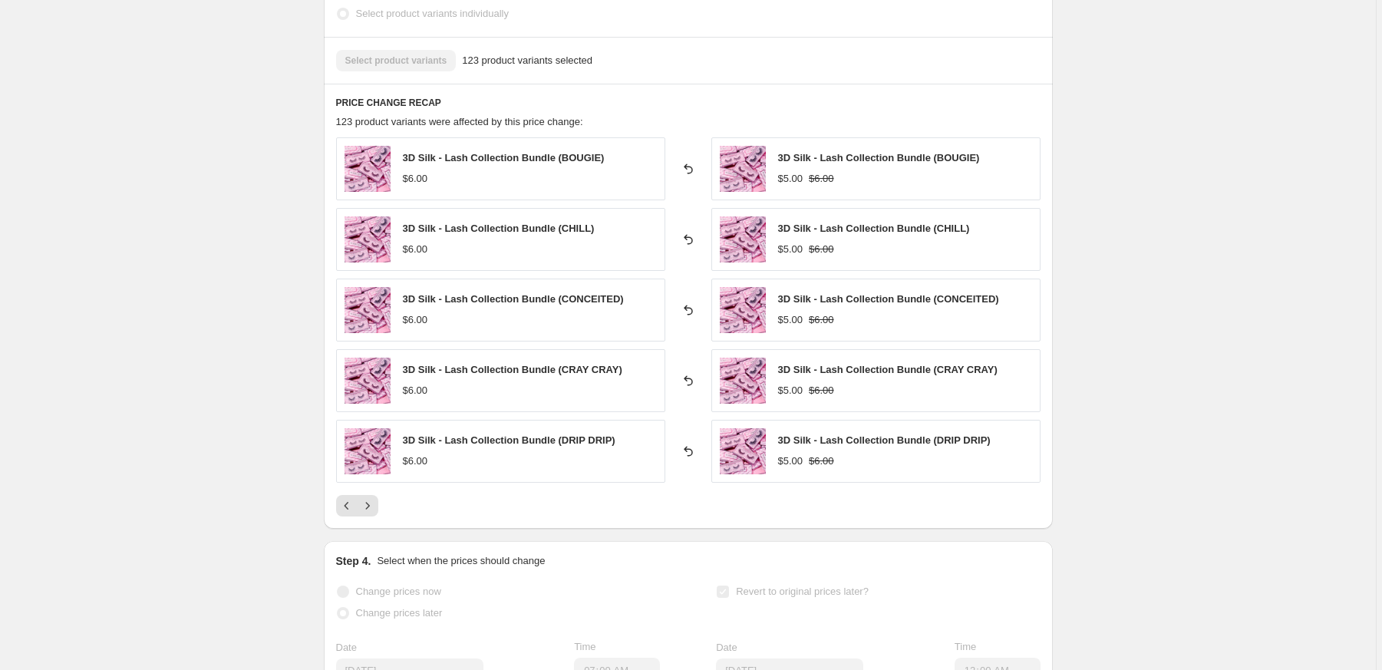
scroll to position [766, 0]
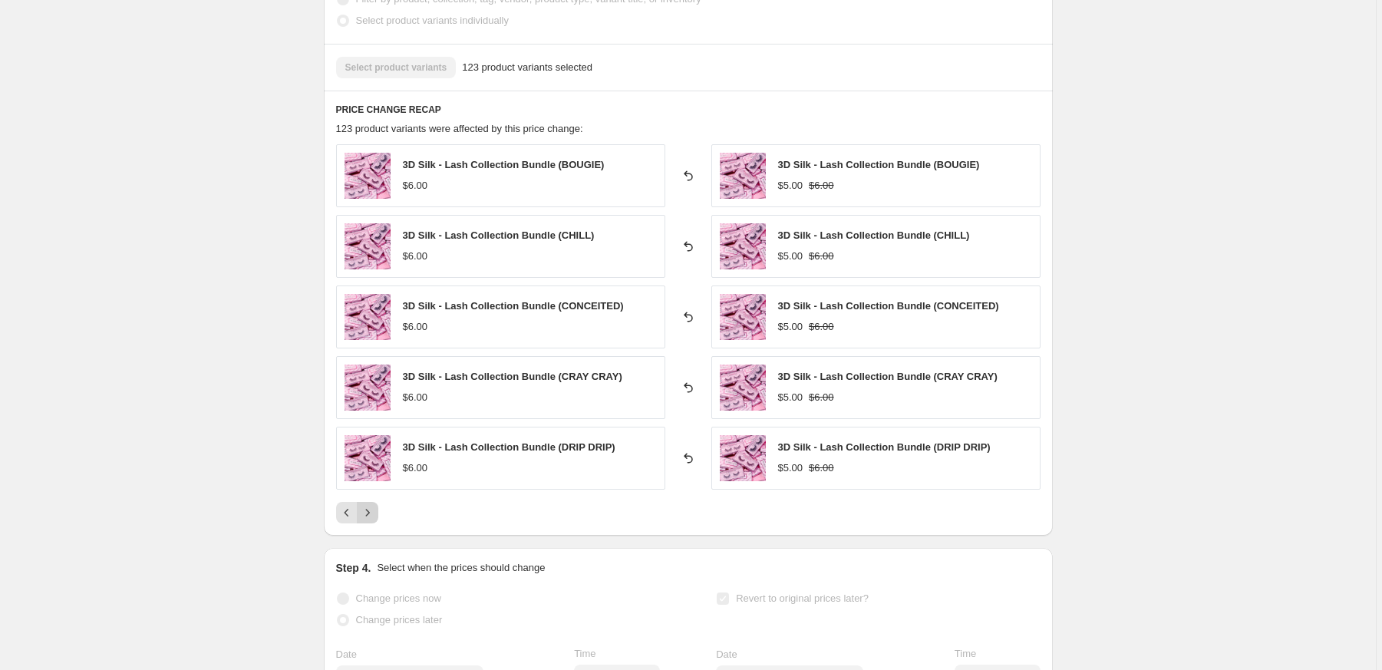
click at [375, 510] on icon "Next" at bounding box center [367, 512] width 15 height 15
click at [375, 510] on div "3D Silk - Lash Collection Bundle (LEGIT) $6.00 Reverted back 3D Silk - Lash Col…" at bounding box center [688, 333] width 705 height 379
click at [375, 517] on icon "Next" at bounding box center [367, 512] width 15 height 15
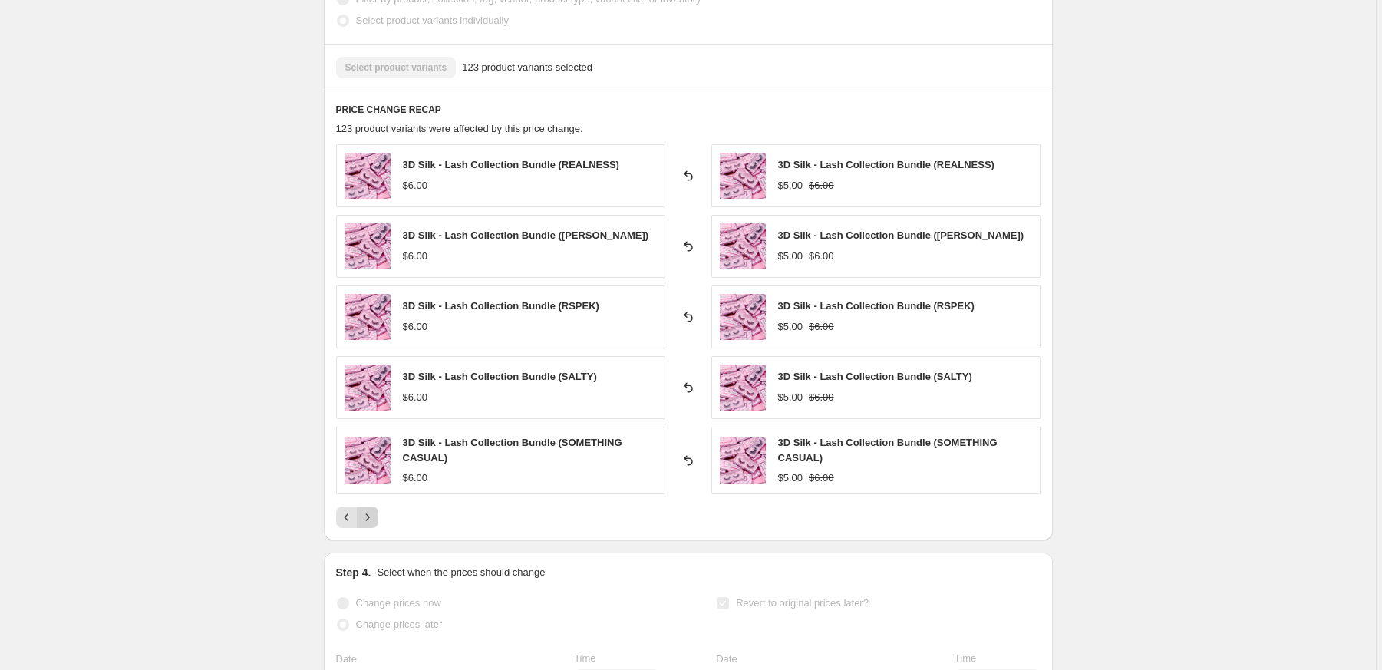
click at [375, 517] on icon "Next" at bounding box center [367, 517] width 15 height 15
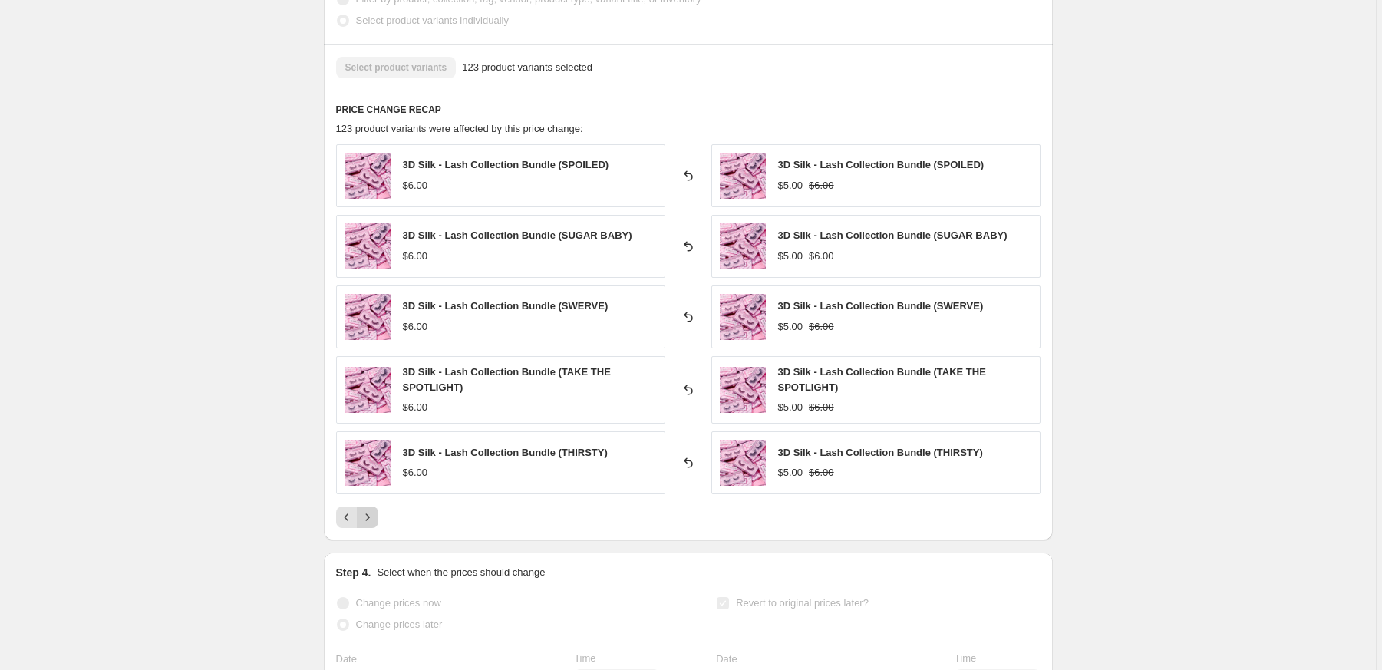
click at [375, 517] on icon "Next" at bounding box center [367, 517] width 15 height 15
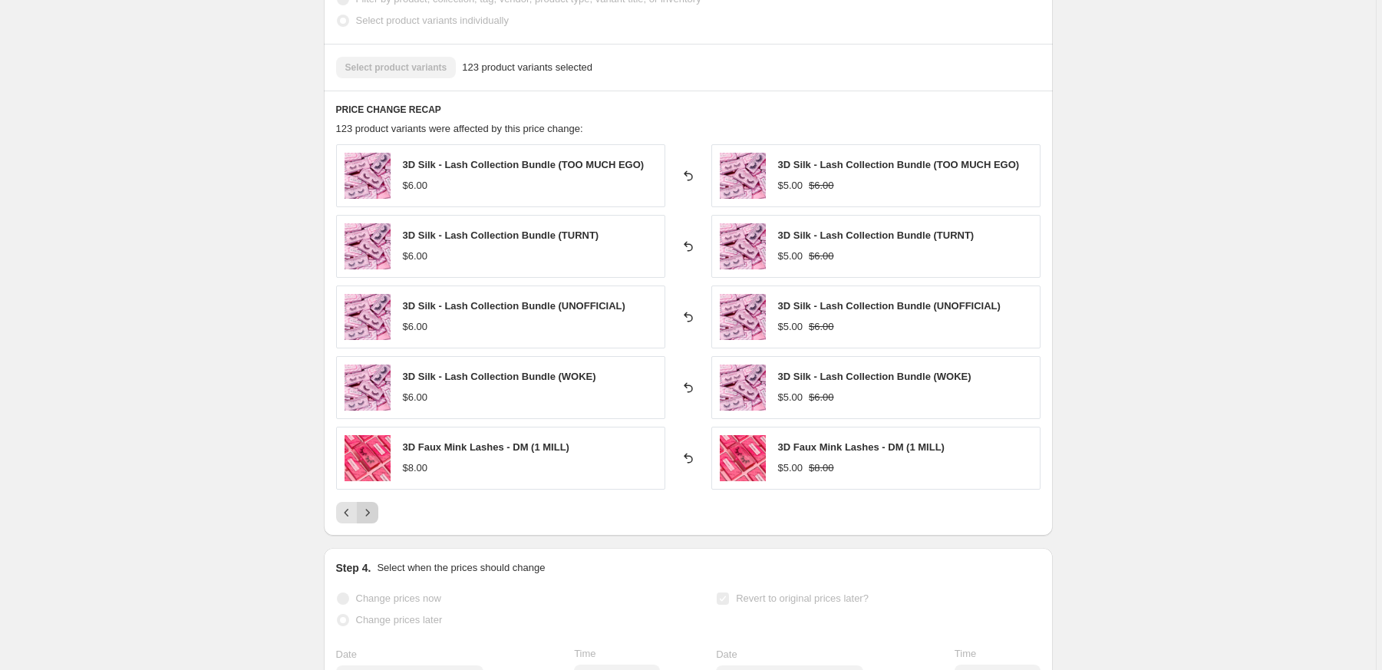
click at [375, 517] on icon "Next" at bounding box center [367, 512] width 15 height 15
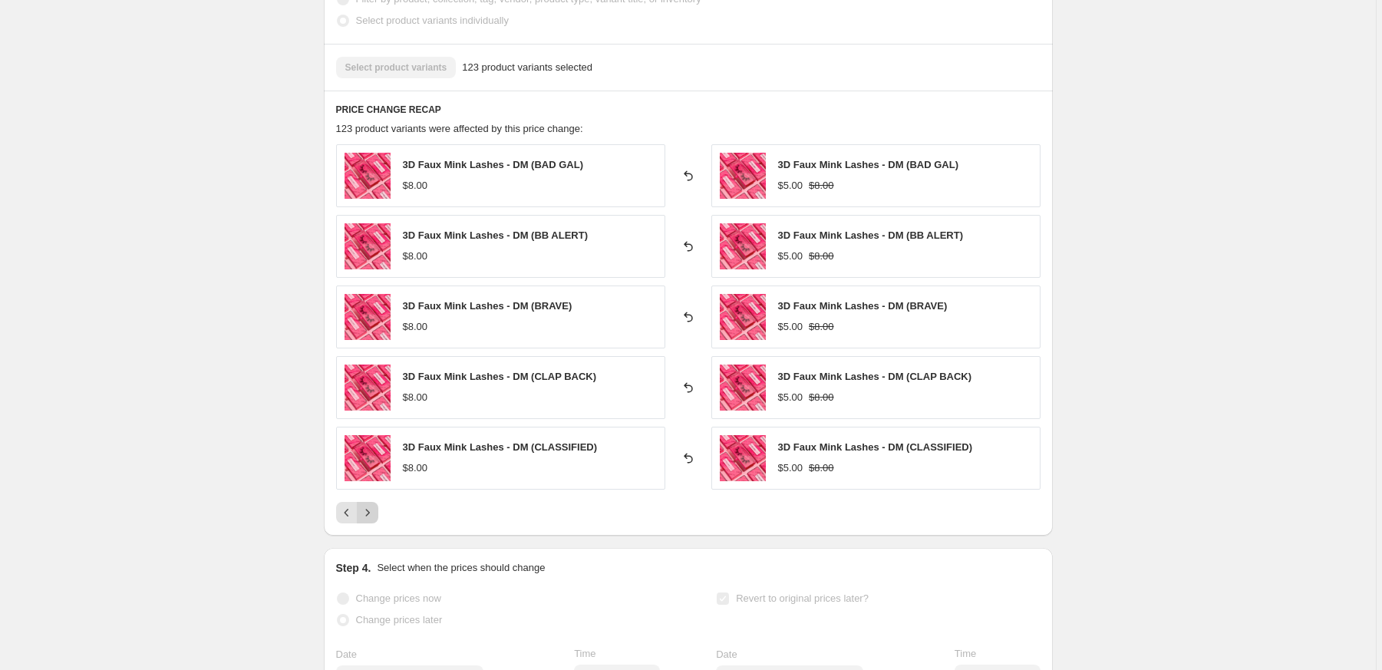
click at [375, 517] on icon "Next" at bounding box center [367, 512] width 15 height 15
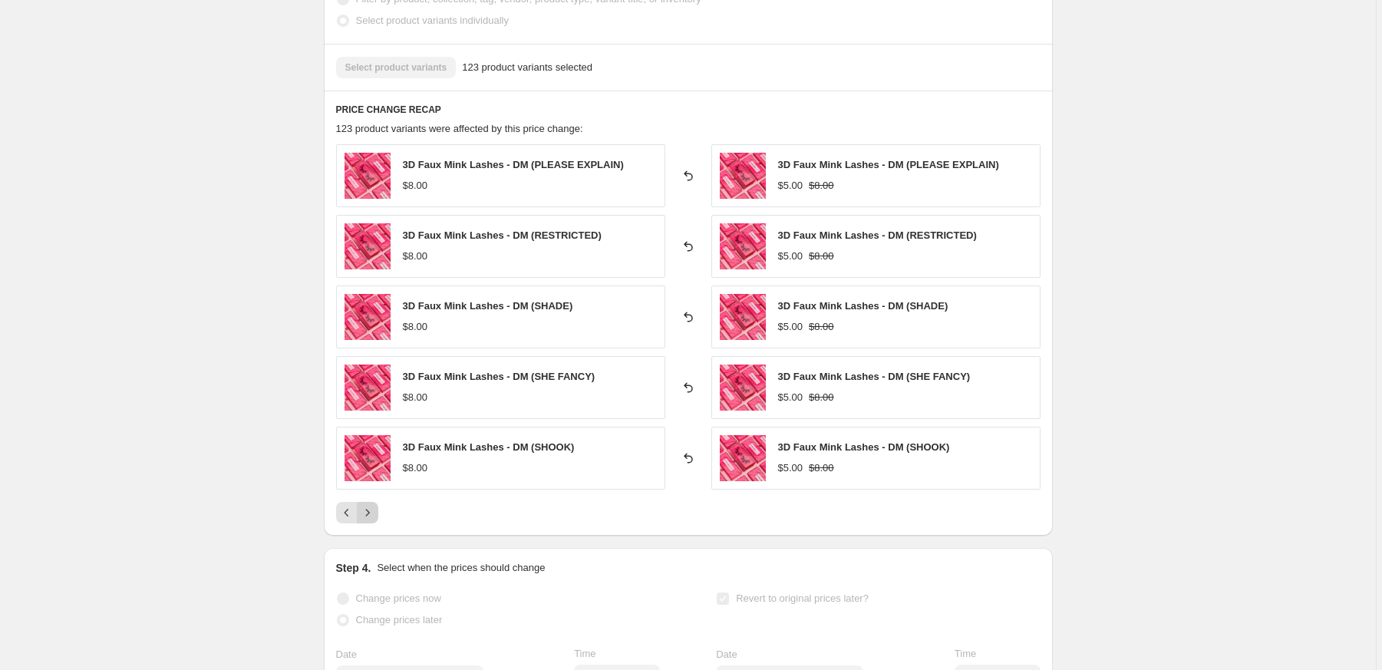
click at [375, 517] on icon "Next" at bounding box center [367, 512] width 15 height 15
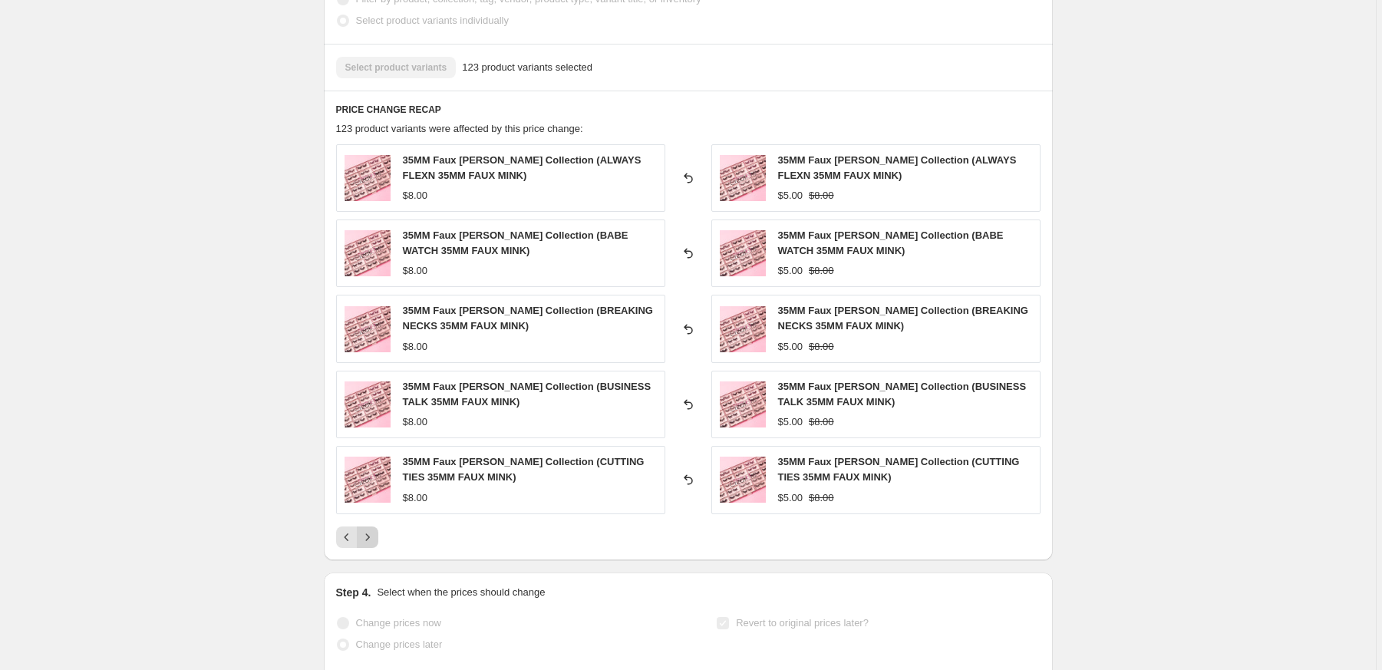
click at [375, 517] on div "35MM Faux [PERSON_NAME] Collection (ALWAYS FLEXN 35MM FAUX MINK) $8.00 Reverted…" at bounding box center [688, 346] width 705 height 404
click at [378, 530] on button "Next" at bounding box center [367, 537] width 21 height 21
click at [368, 539] on icon "Next" at bounding box center [367, 537] width 15 height 15
click at [381, 536] on div at bounding box center [688, 537] width 705 height 21
click at [373, 539] on icon "Next" at bounding box center [367, 537] width 15 height 15
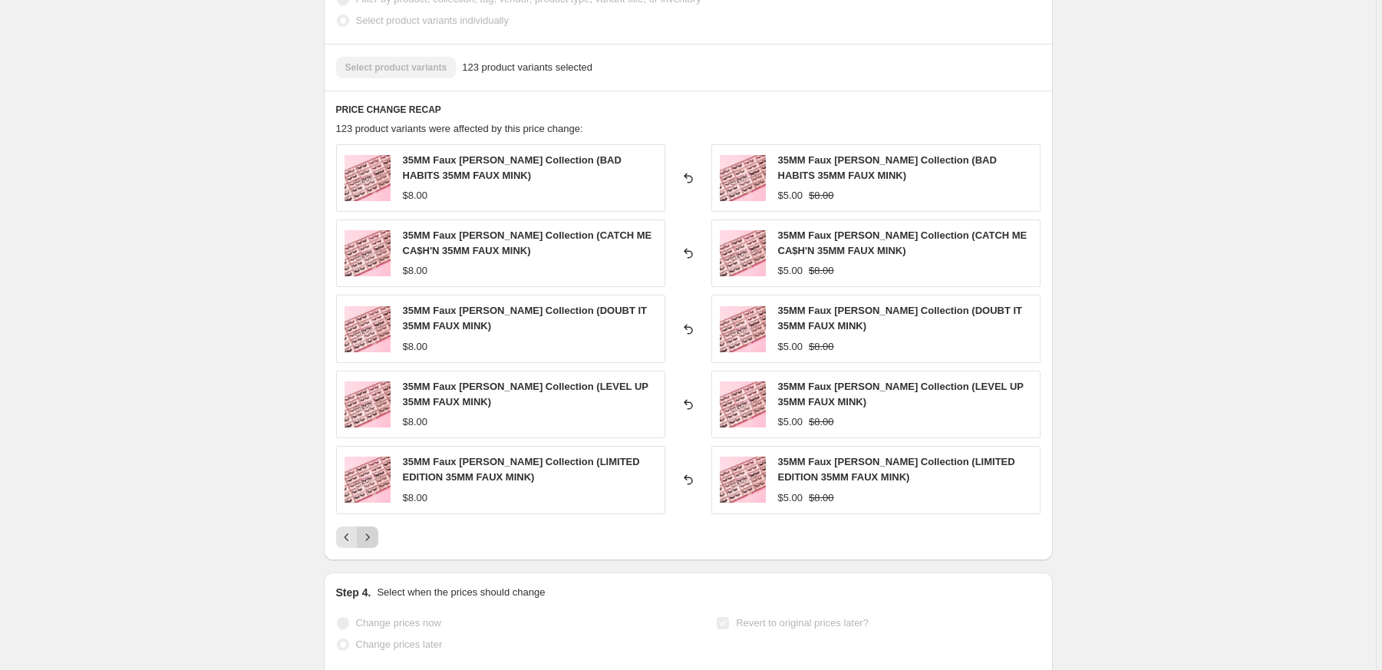
click at [375, 539] on icon "Next" at bounding box center [367, 537] width 15 height 15
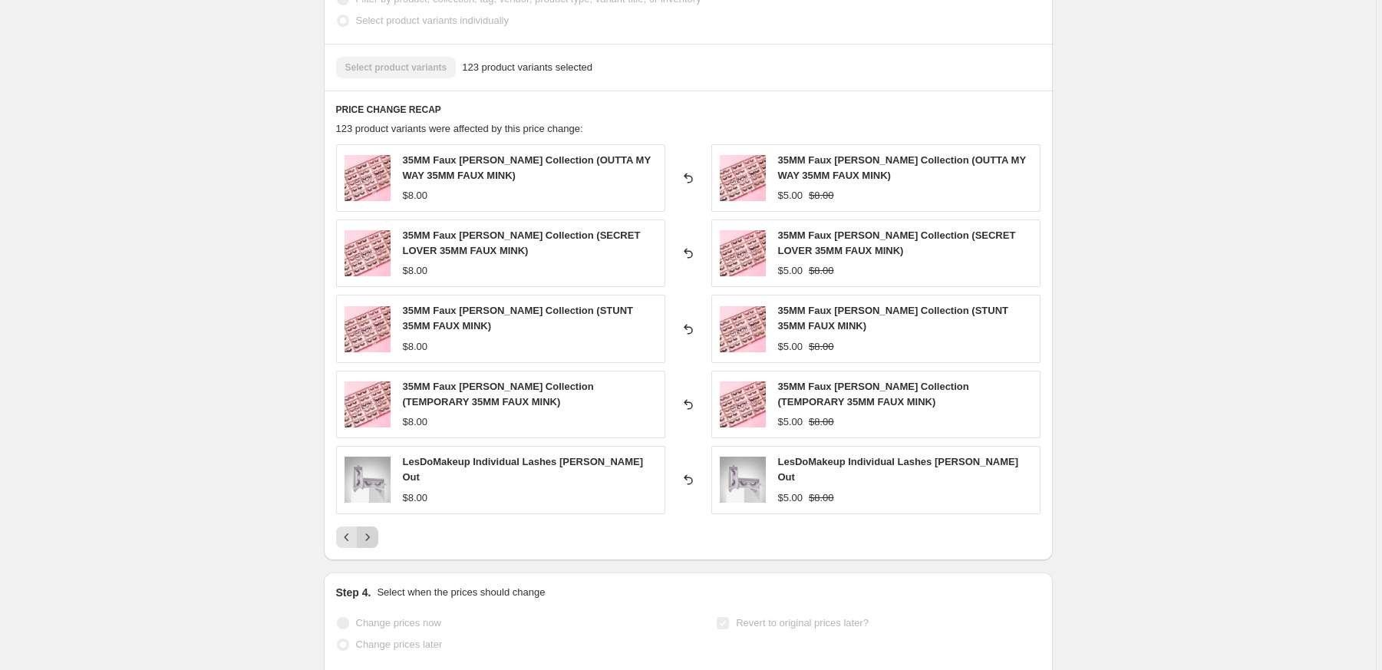
click at [375, 539] on icon "Next" at bounding box center [367, 537] width 15 height 15
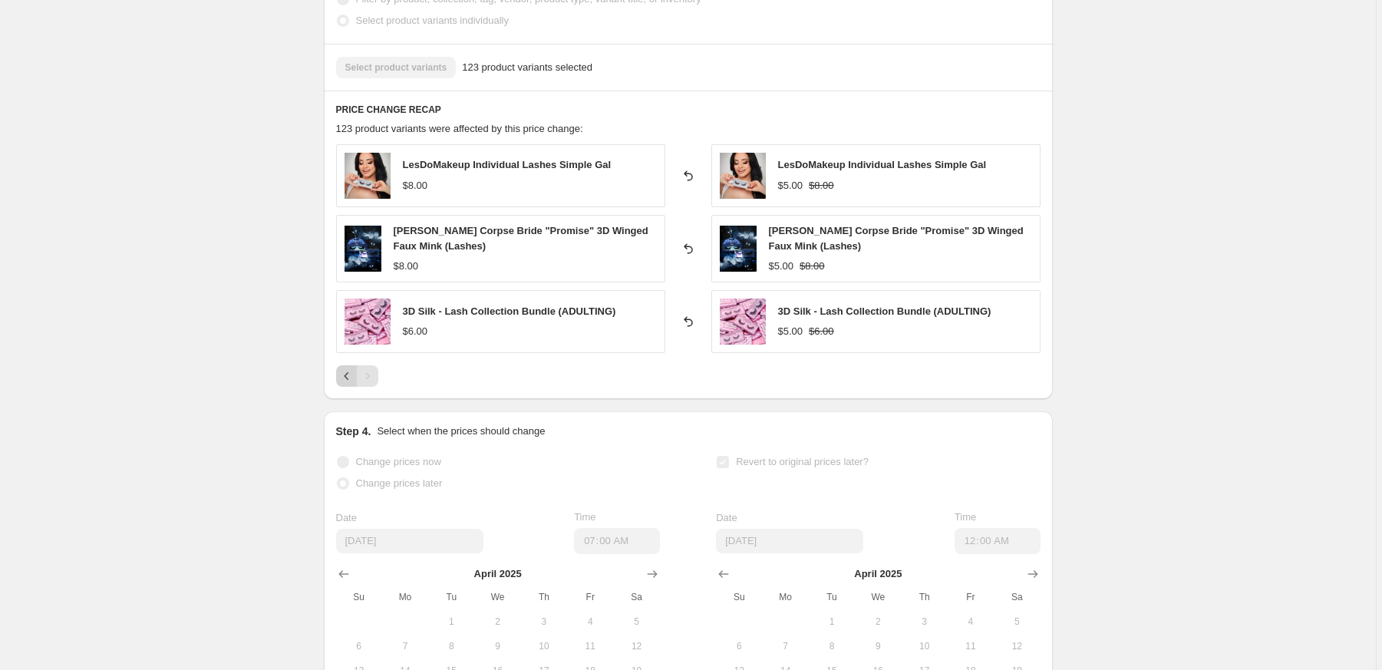
click at [343, 380] on icon "Previous" at bounding box center [346, 375] width 15 height 15
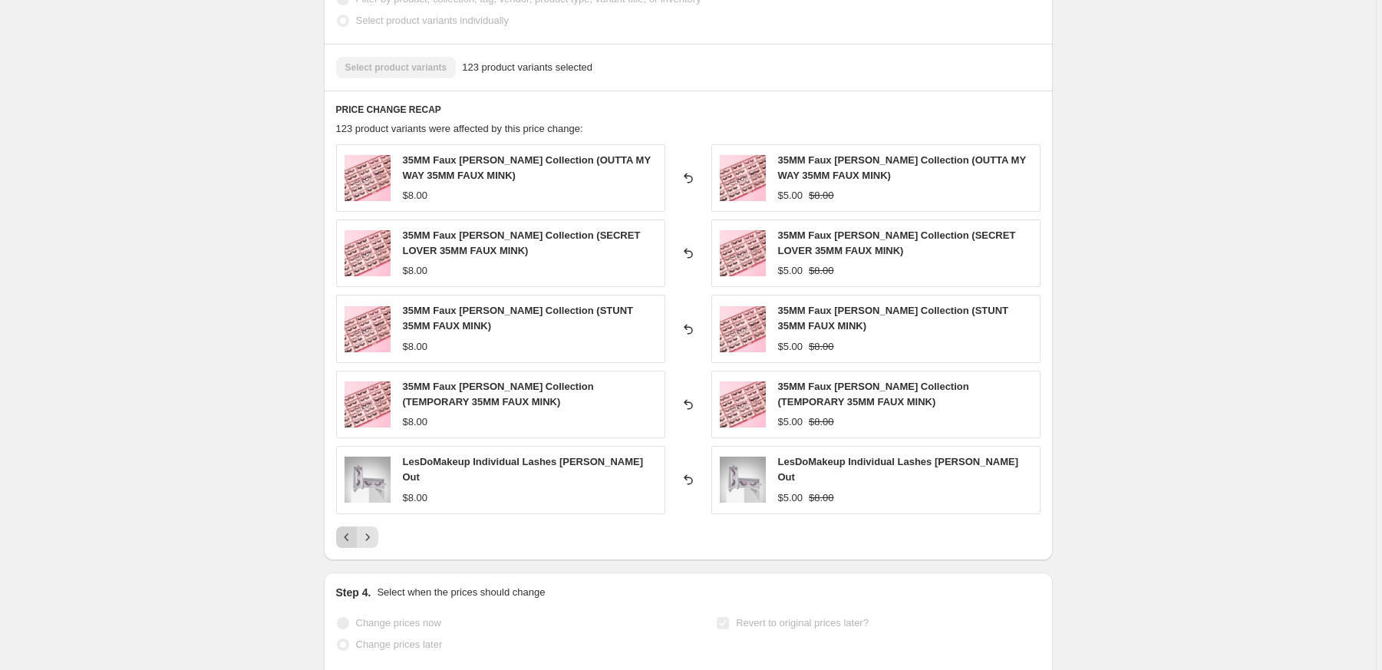
click at [345, 533] on icon "Previous" at bounding box center [346, 537] width 15 height 15
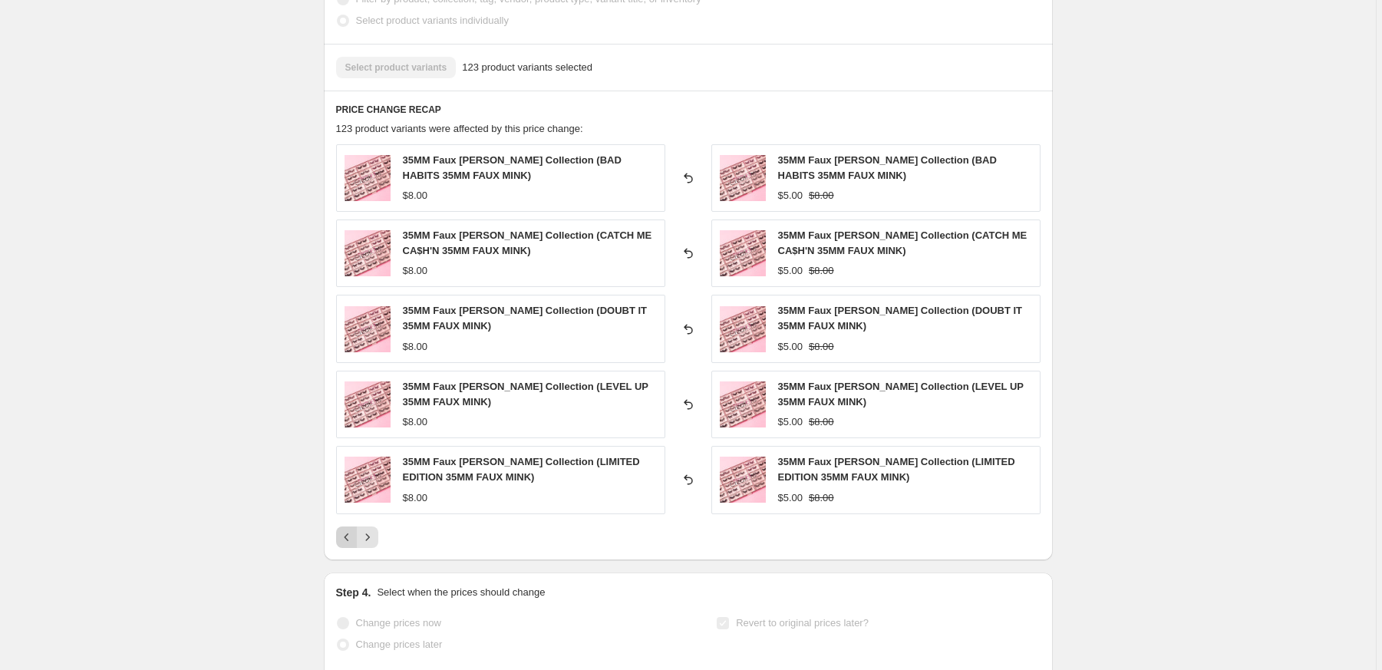
click at [345, 537] on icon "Previous" at bounding box center [346, 537] width 15 height 15
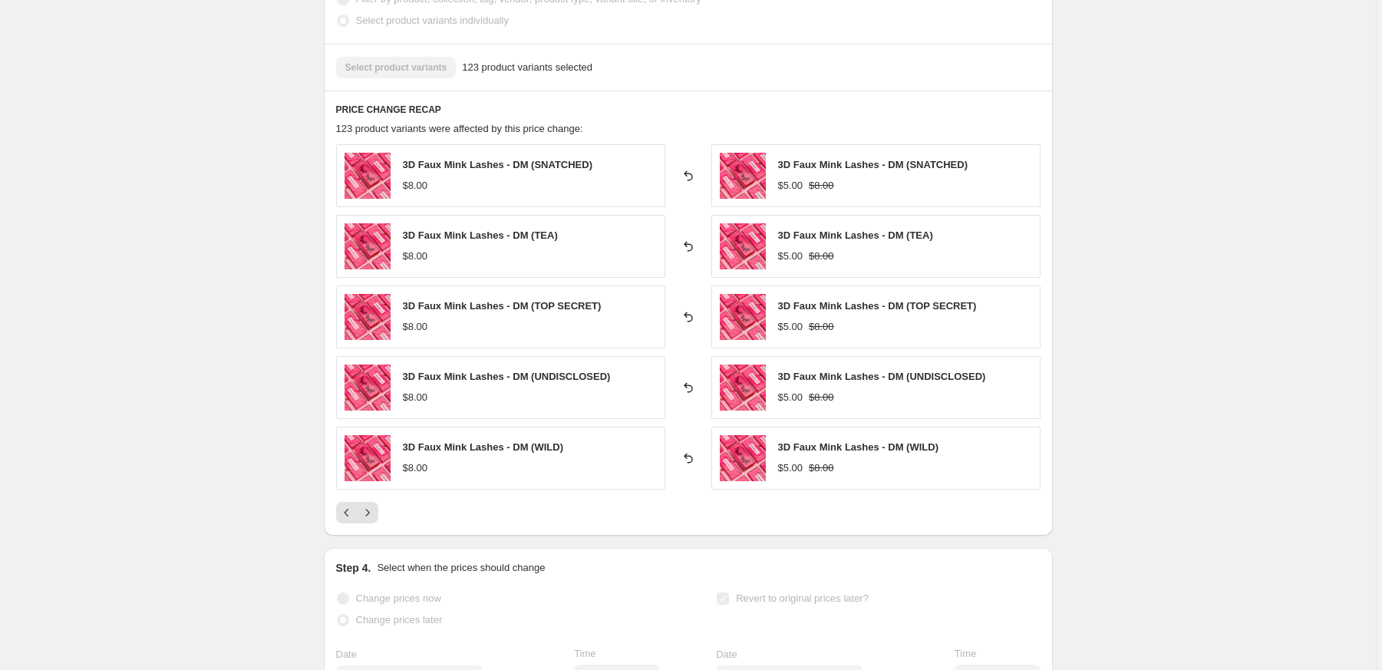
click at [345, 537] on div "Prices reverted successfully The prices have been reverted to their original va…" at bounding box center [682, 94] width 741 height 1629
click at [349, 522] on button "Previous" at bounding box center [346, 512] width 21 height 21
click at [348, 515] on icon "Previous" at bounding box center [346, 513] width 5 height 8
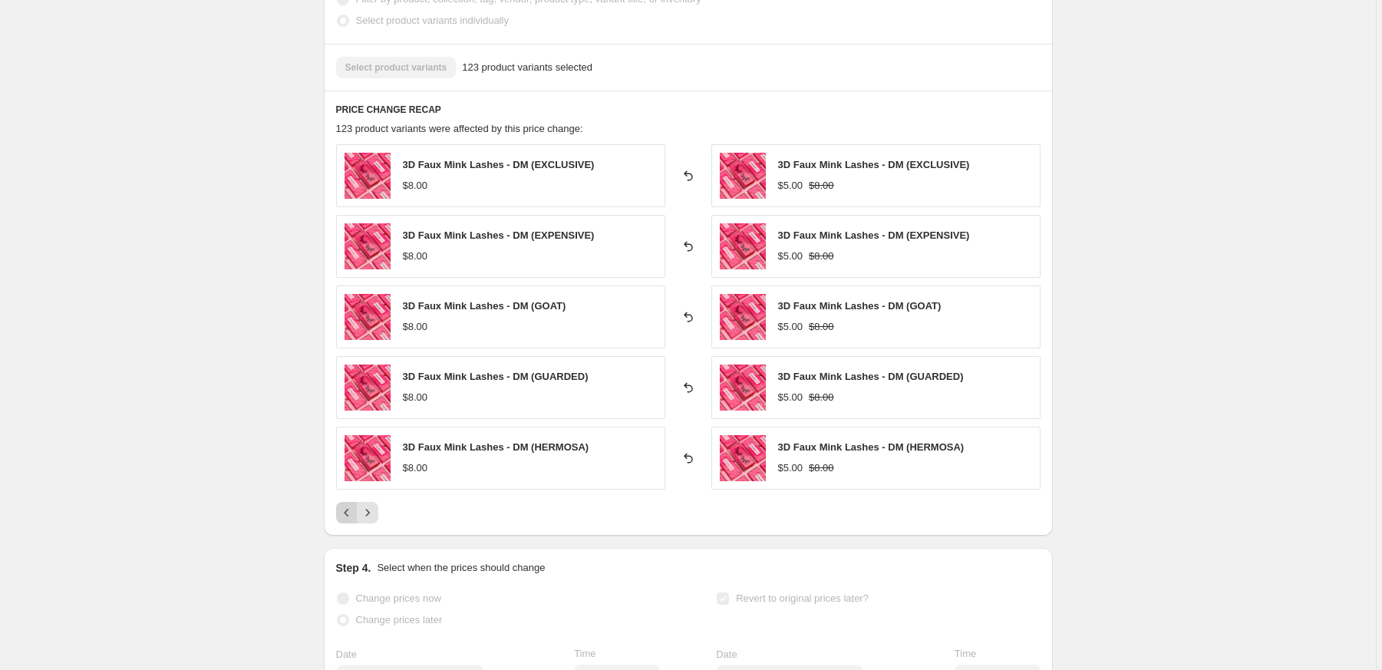
click at [348, 515] on icon "Previous" at bounding box center [346, 513] width 5 height 8
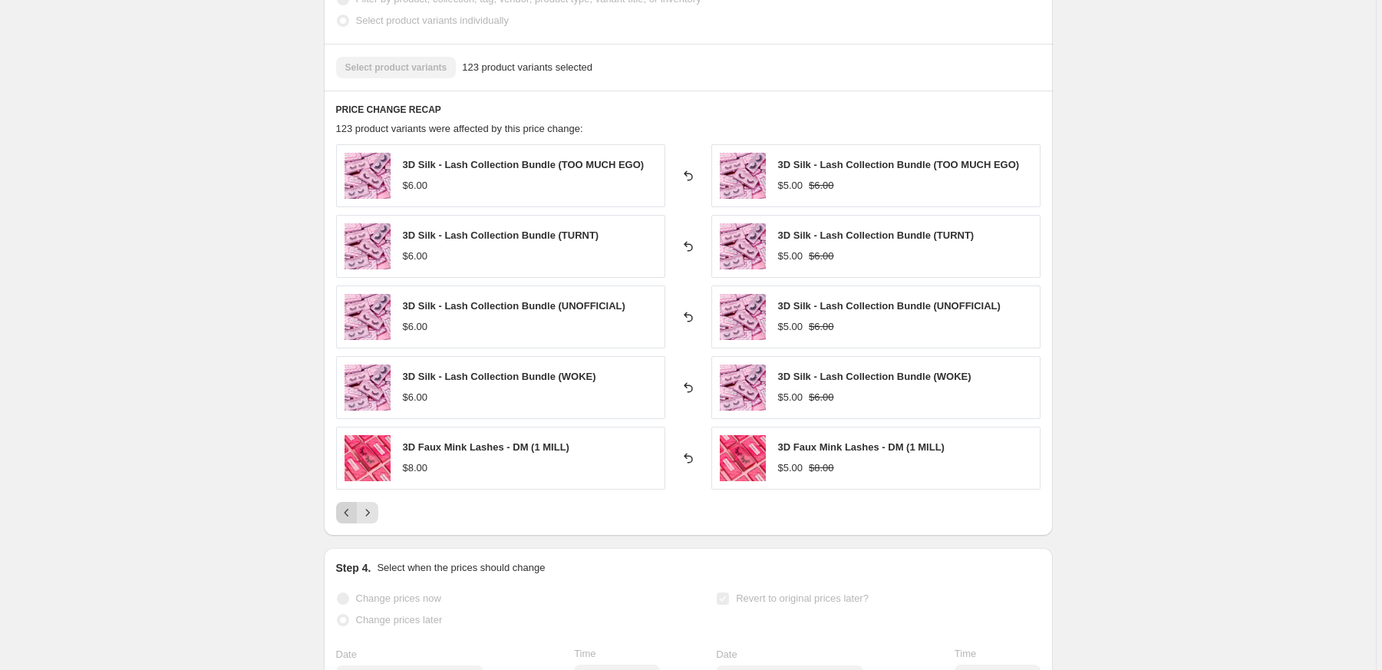
click at [348, 515] on icon "Previous" at bounding box center [346, 513] width 5 height 8
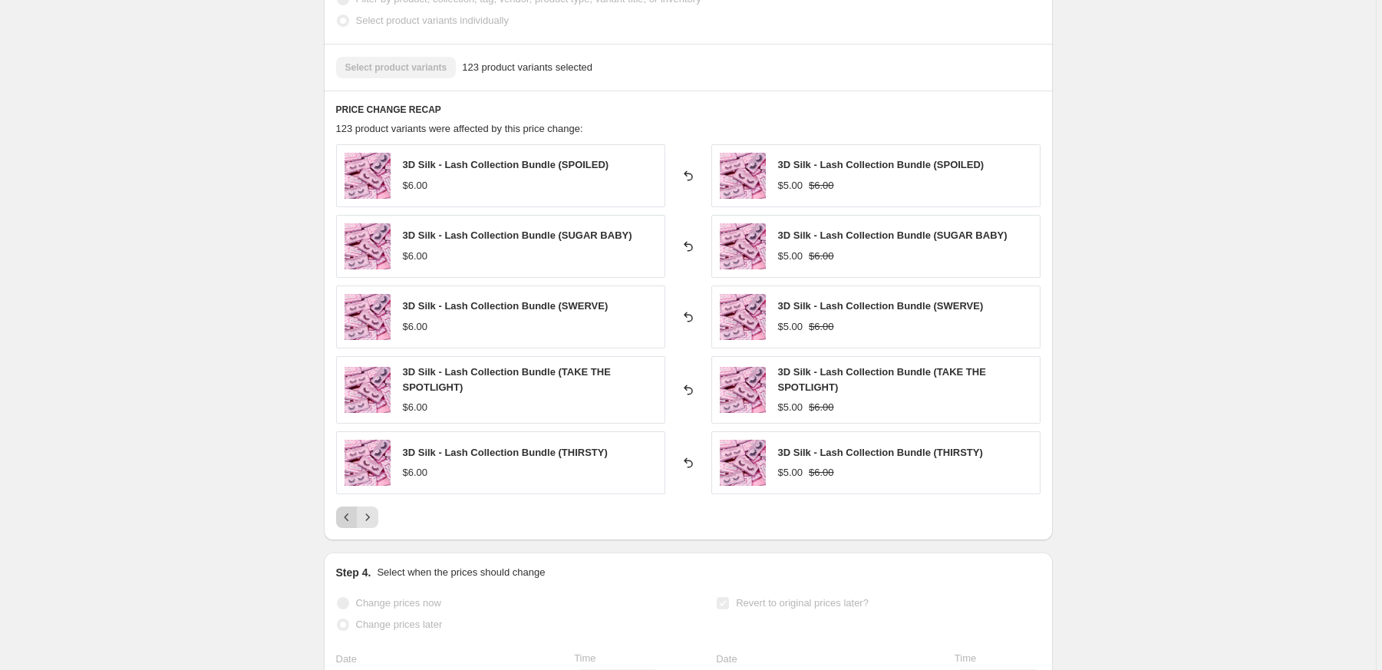
click at [348, 515] on icon "Previous" at bounding box center [346, 517] width 5 height 8
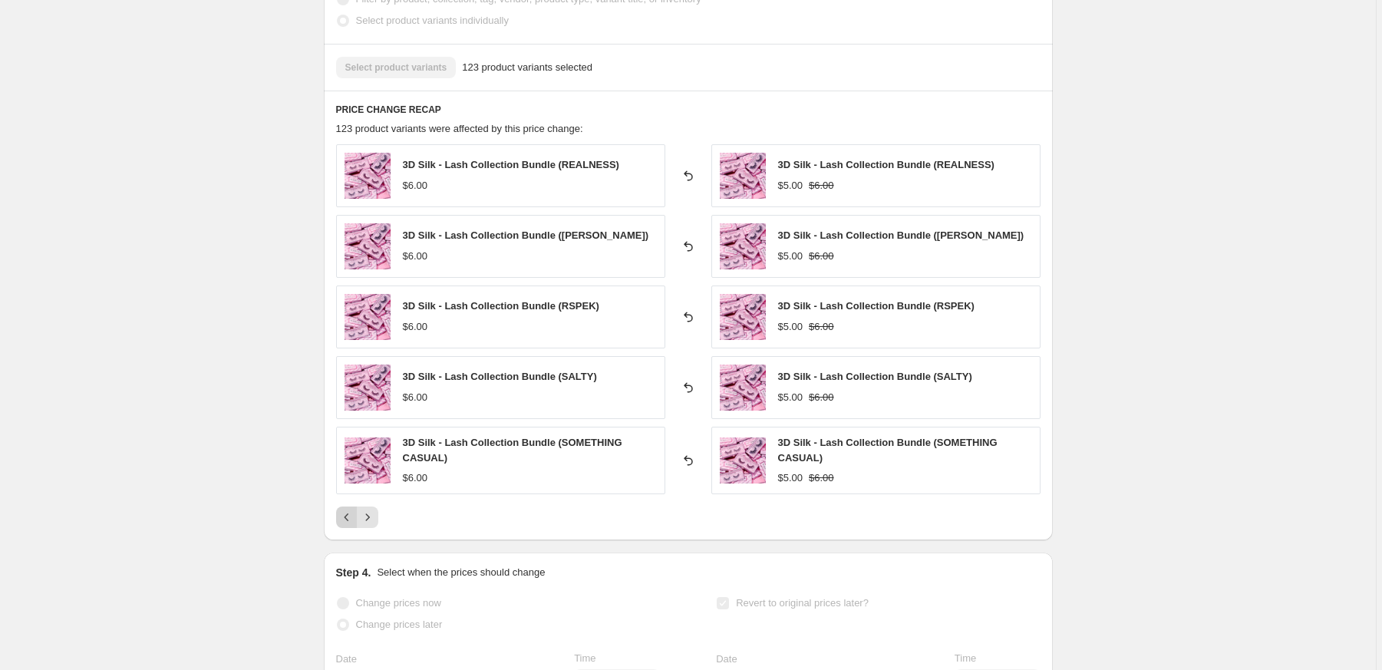
click at [348, 515] on icon "Previous" at bounding box center [346, 517] width 5 height 8
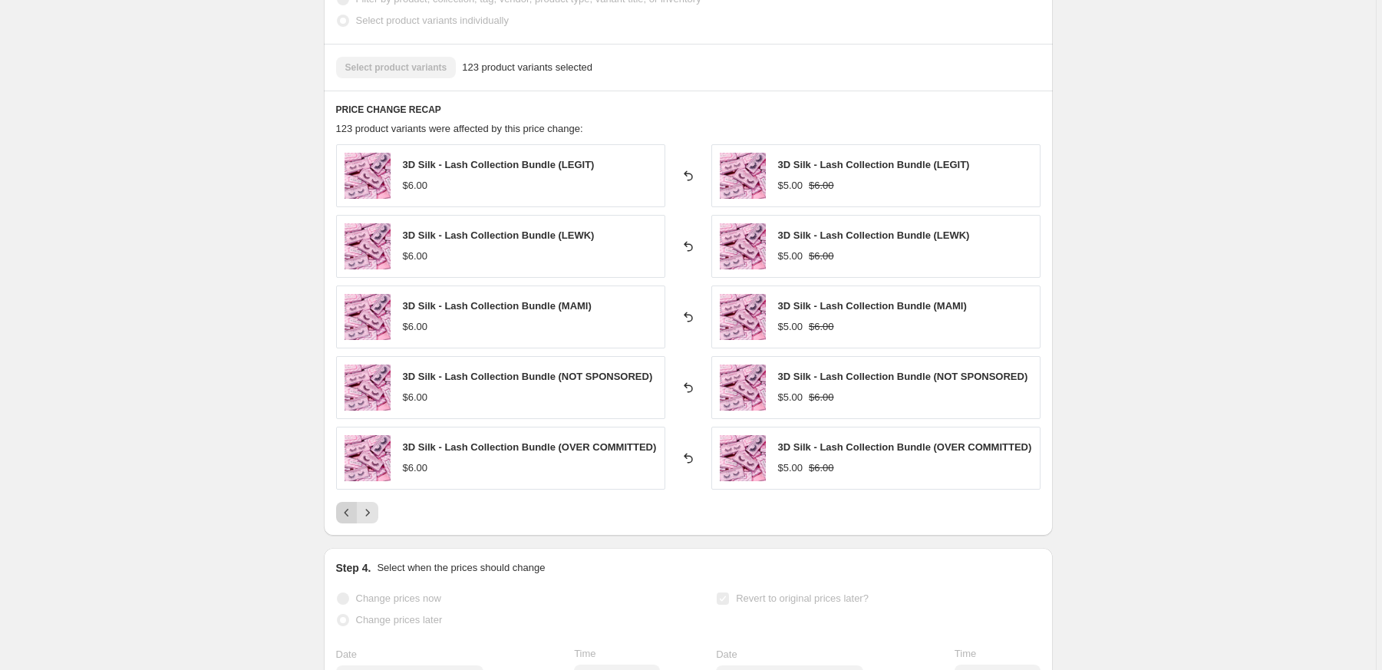
click at [349, 515] on button "Previous" at bounding box center [346, 512] width 21 height 21
click at [348, 515] on icon "Previous" at bounding box center [346, 513] width 5 height 8
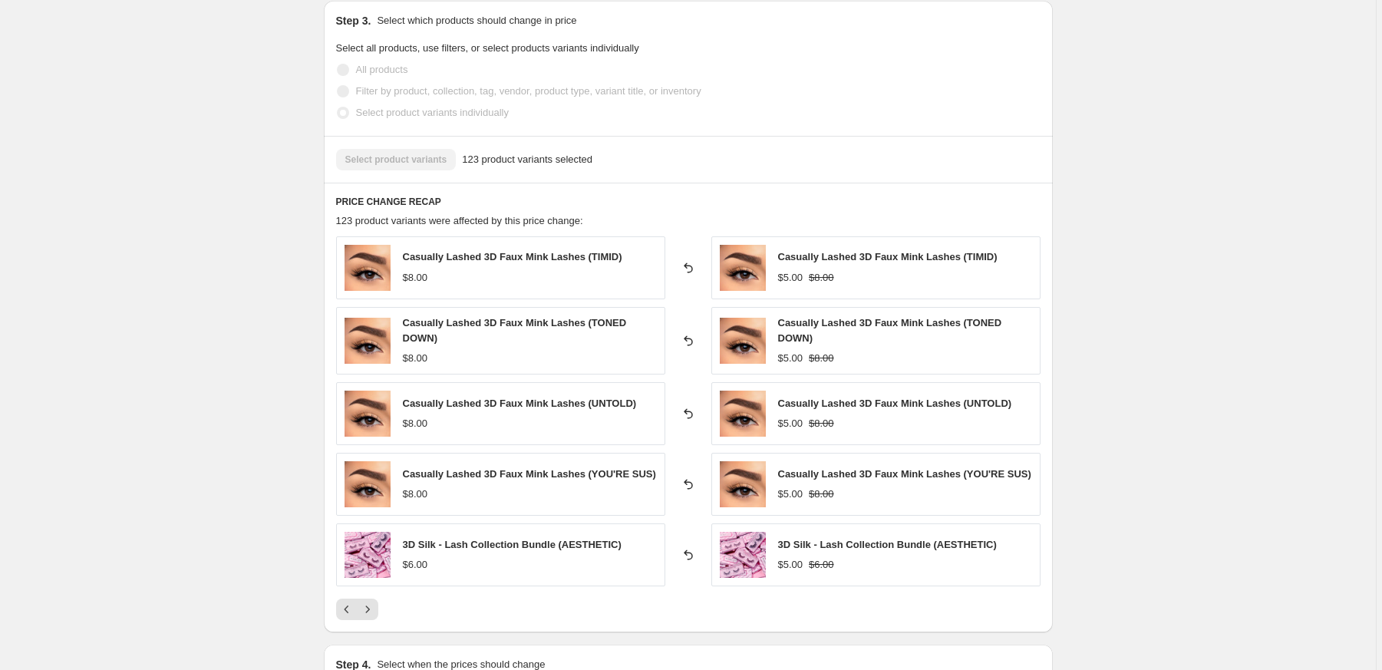
scroll to position [675, 0]
